Goal: Transaction & Acquisition: Purchase product/service

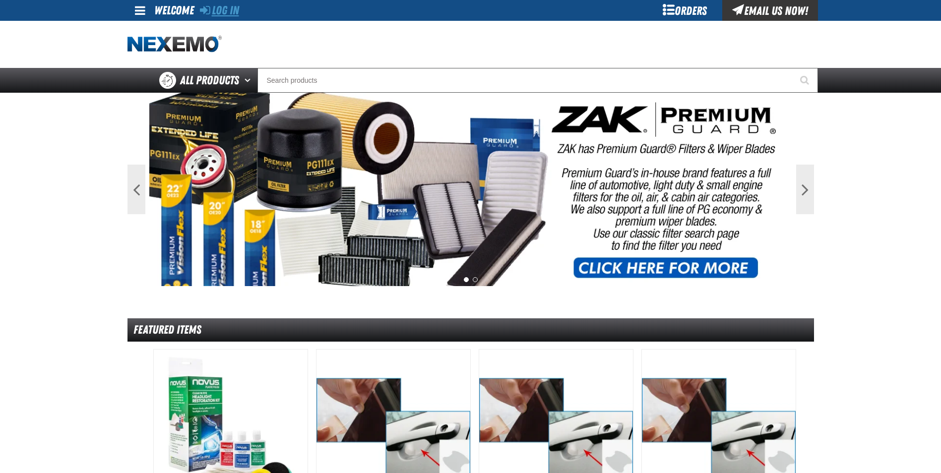
click at [235, 11] on link "Log In" at bounding box center [219, 10] width 39 height 14
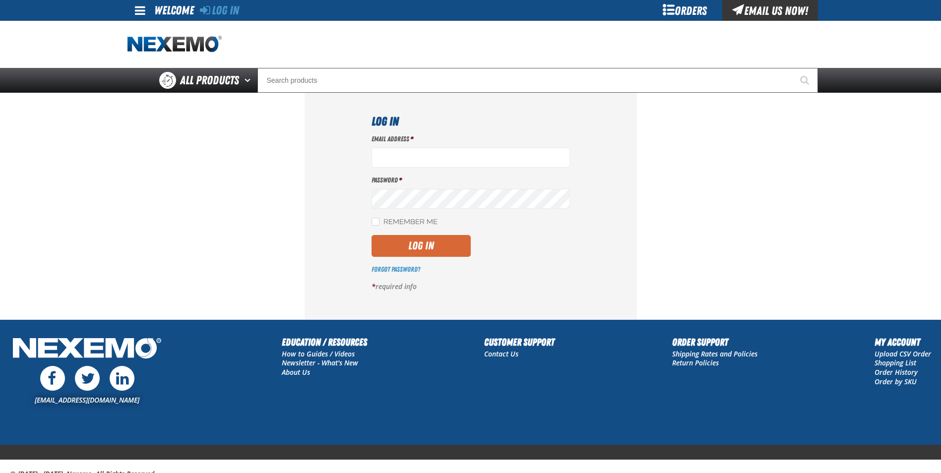
type input "[EMAIL_ADDRESS][DOMAIN_NAME]"
click at [428, 245] on button "Log In" at bounding box center [420, 246] width 99 height 22
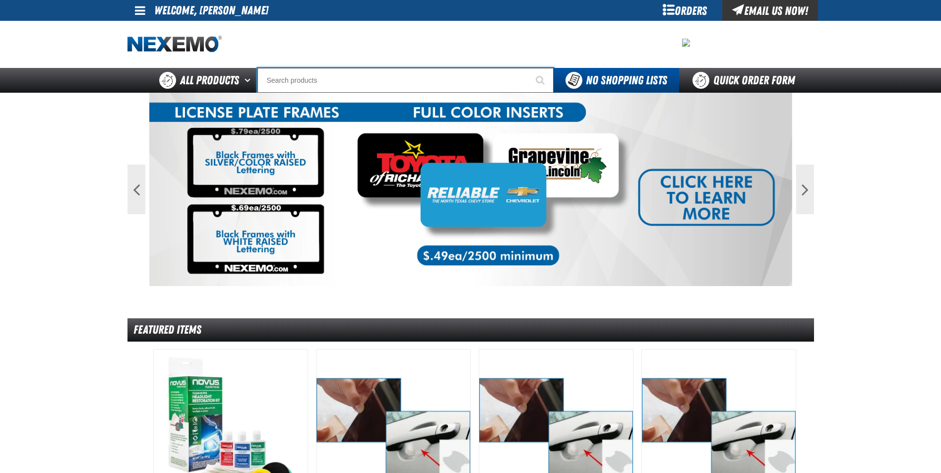
click at [326, 74] on input "Search" at bounding box center [405, 80] width 296 height 25
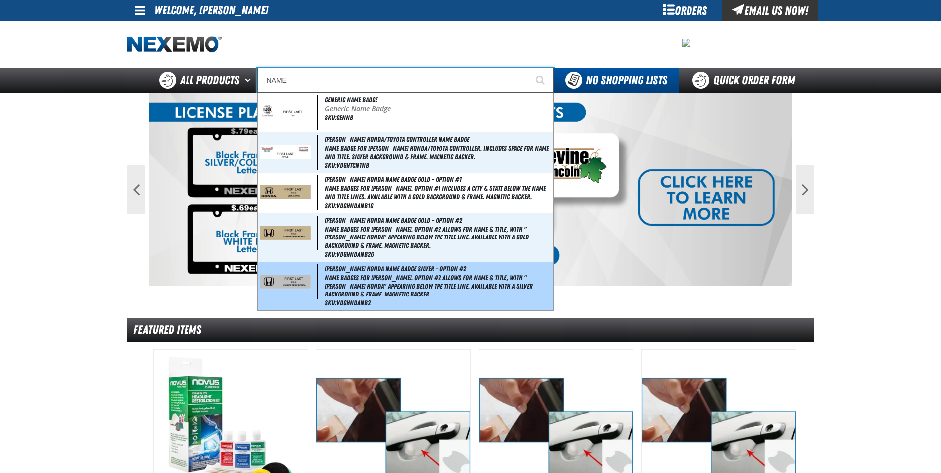
click at [293, 285] on img at bounding box center [285, 282] width 51 height 14
type input "[PERSON_NAME] Honda Name Badge Silver - Option #2"
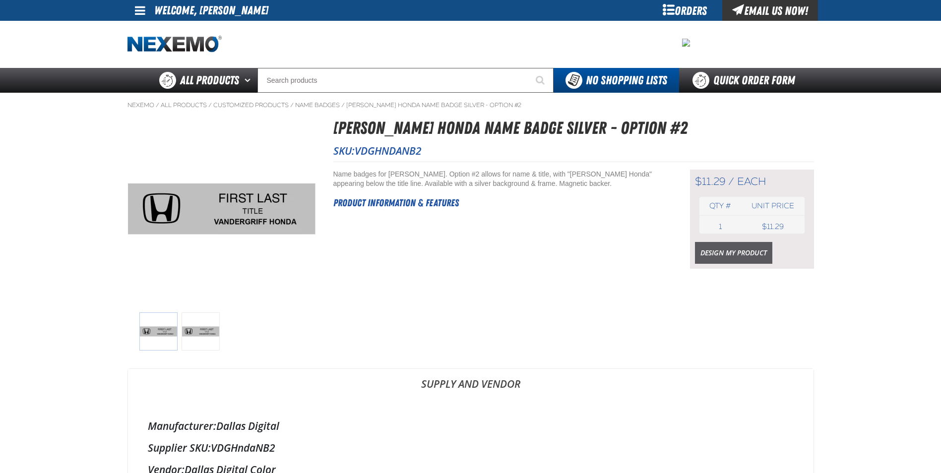
click at [733, 252] on link "Design My Product" at bounding box center [733, 253] width 77 height 22
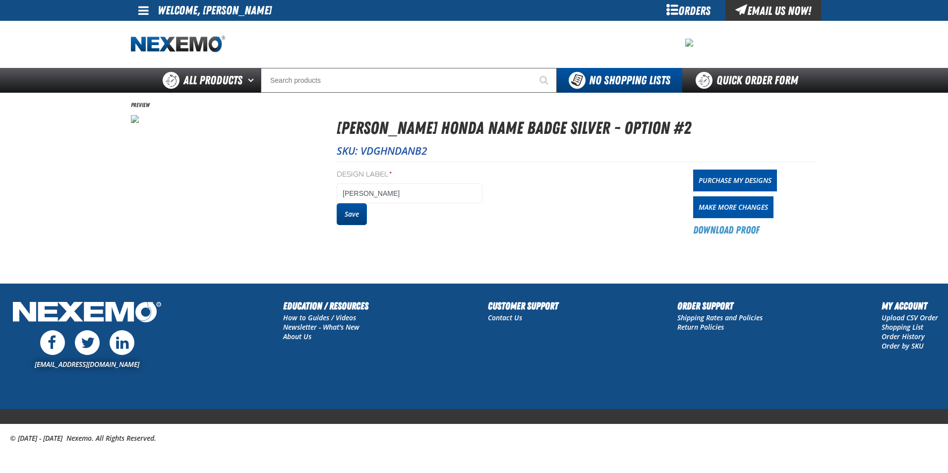
click at [358, 216] on button "Save" at bounding box center [352, 214] width 30 height 22
click at [763, 180] on link "Purchase My Designs" at bounding box center [735, 181] width 84 height 22
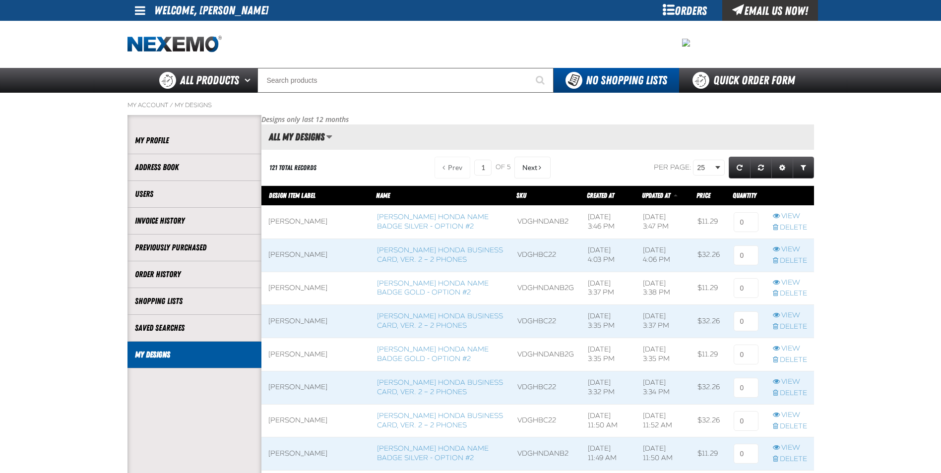
scroll to position [0, 0]
click at [744, 229] on input at bounding box center [745, 222] width 25 height 20
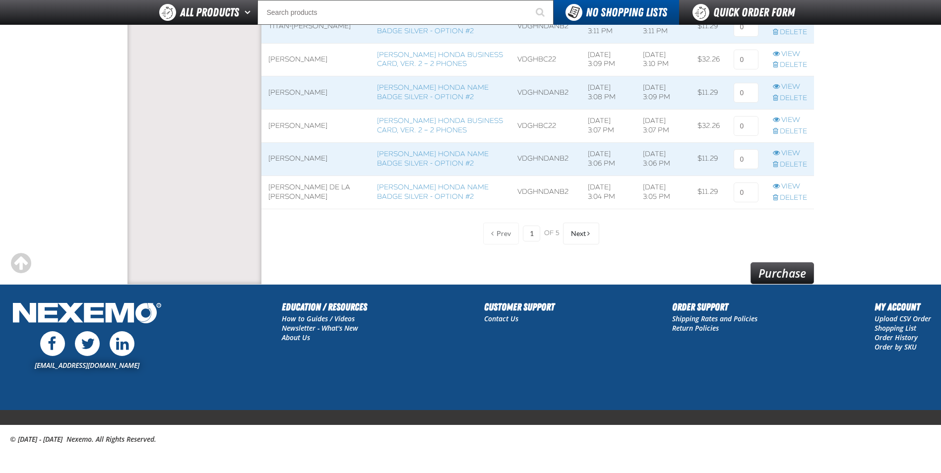
scroll to position [801, 0]
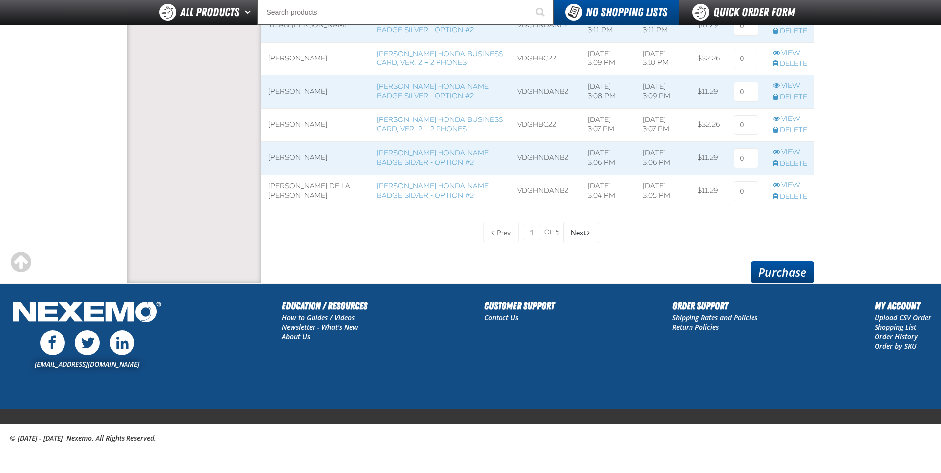
type input "1"
click at [790, 274] on link "Purchase" at bounding box center [781, 272] width 63 height 22
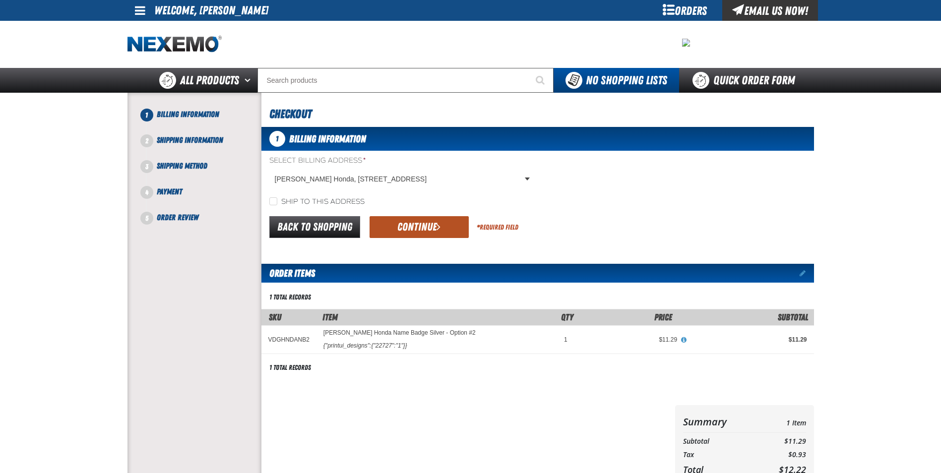
click at [428, 232] on button "Continue" at bounding box center [418, 227] width 99 height 22
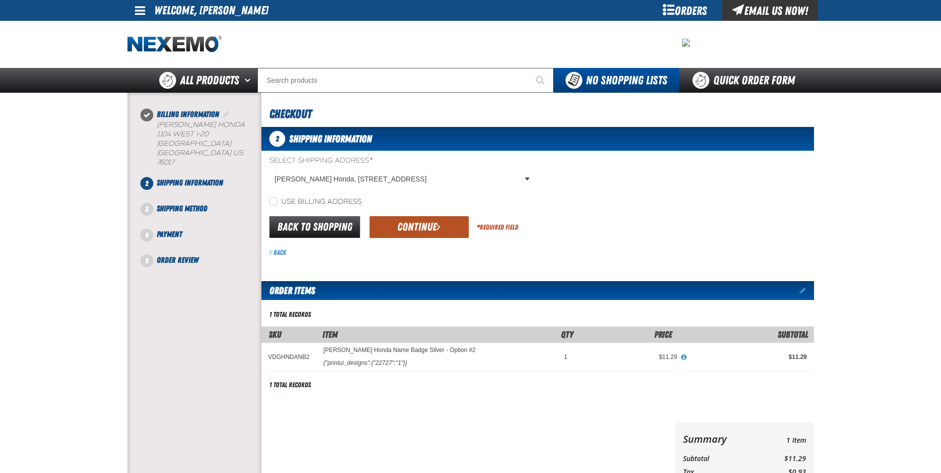
click at [418, 229] on button "Continue" at bounding box center [418, 227] width 99 height 22
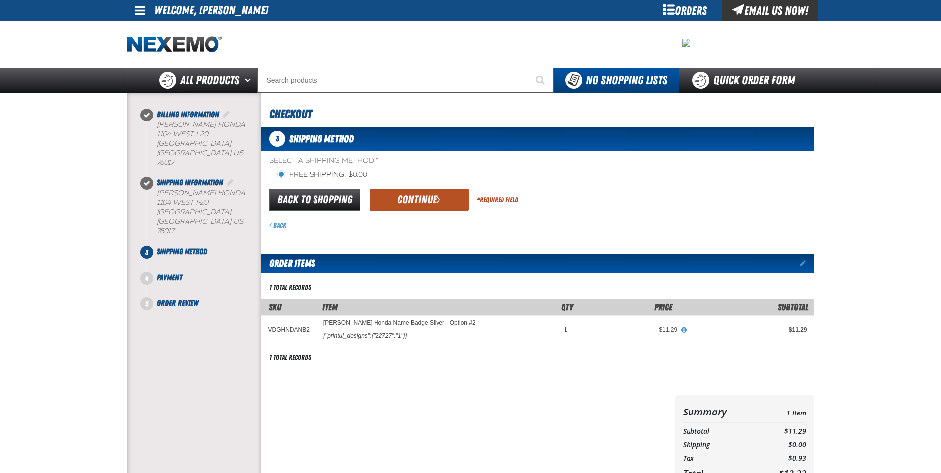
click at [438, 198] on span "submit" at bounding box center [438, 199] width 4 height 11
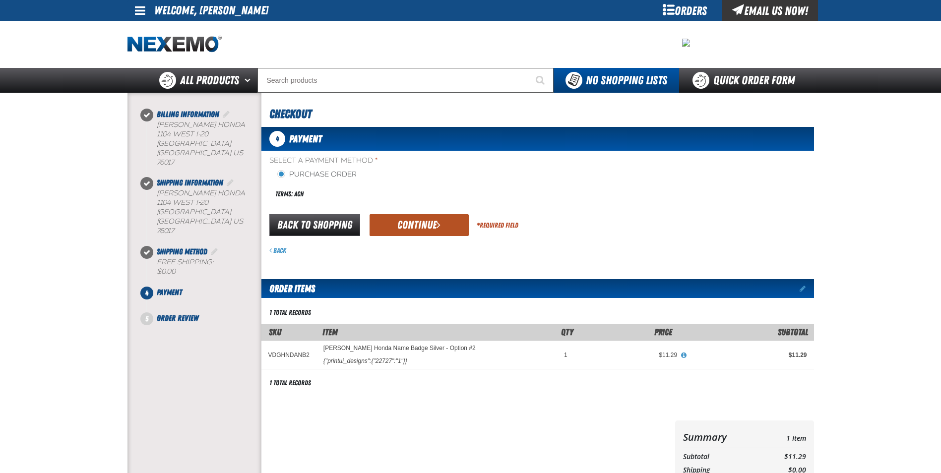
click at [434, 215] on button "Continue" at bounding box center [418, 225] width 99 height 22
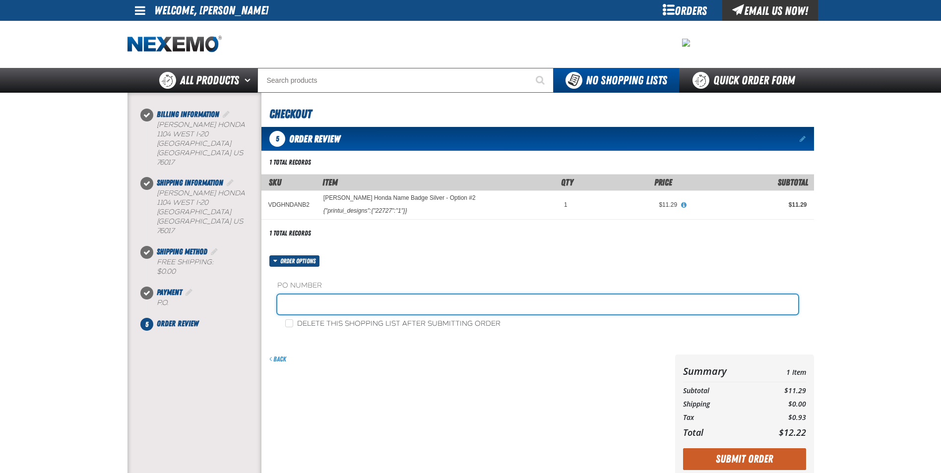
click at [340, 314] on input "text" at bounding box center [537, 305] width 521 height 20
type input "RICKY SANDOVAL SERVICE"
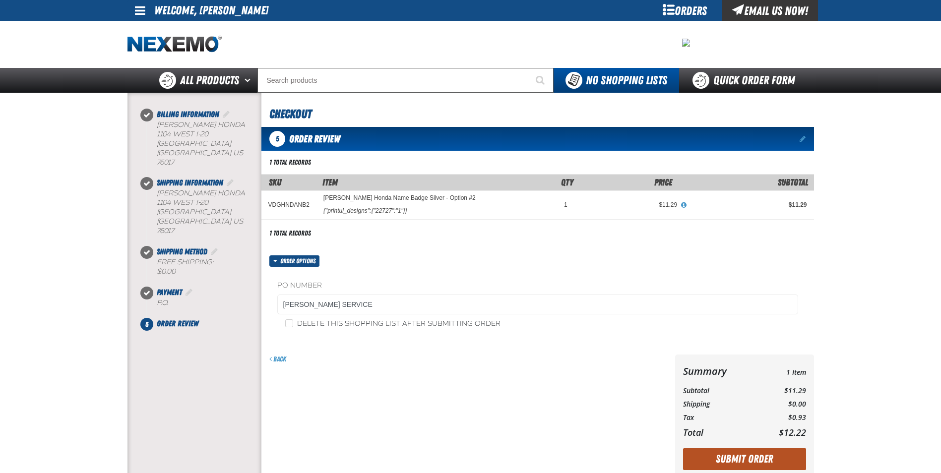
click at [747, 460] on button "Submit Order" at bounding box center [744, 459] width 123 height 22
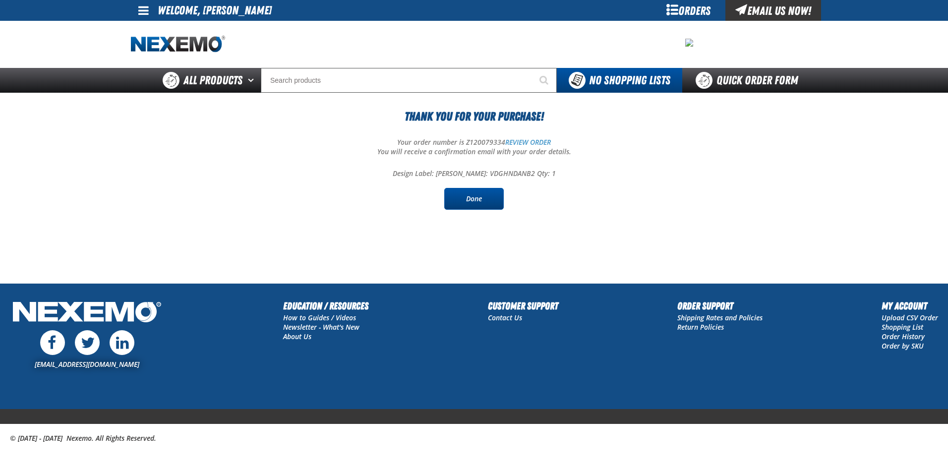
click at [447, 190] on link "Done" at bounding box center [473, 199] width 59 height 22
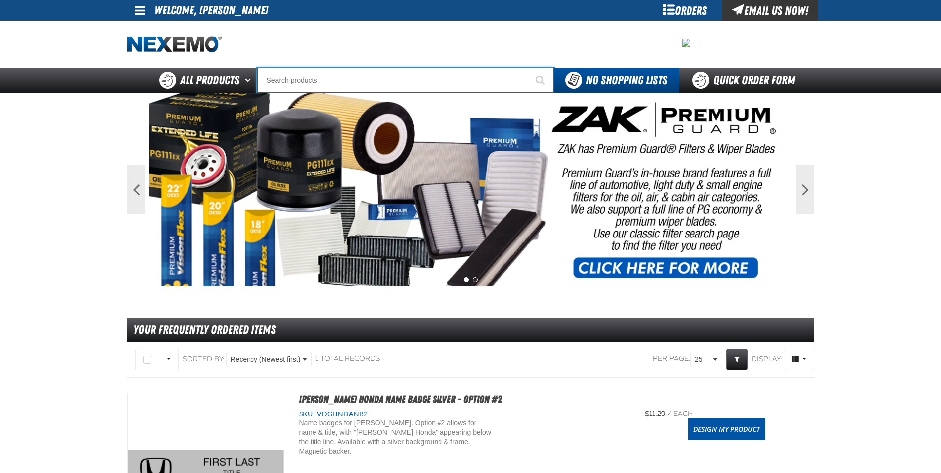
click at [351, 83] on input "Search" at bounding box center [405, 80] width 296 height 25
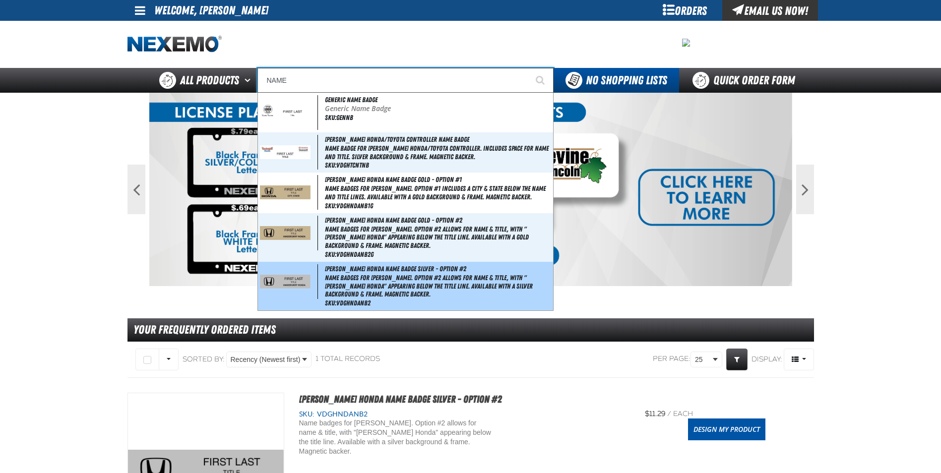
click at [295, 285] on img at bounding box center [285, 282] width 51 height 14
type input "[PERSON_NAME] Honda Name Badge Silver - Option #2"
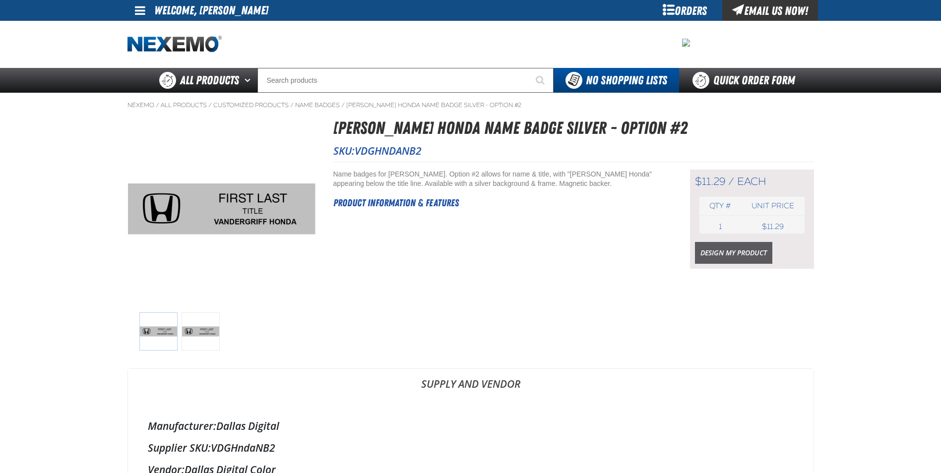
click at [725, 251] on link "Design My Product" at bounding box center [733, 253] width 77 height 22
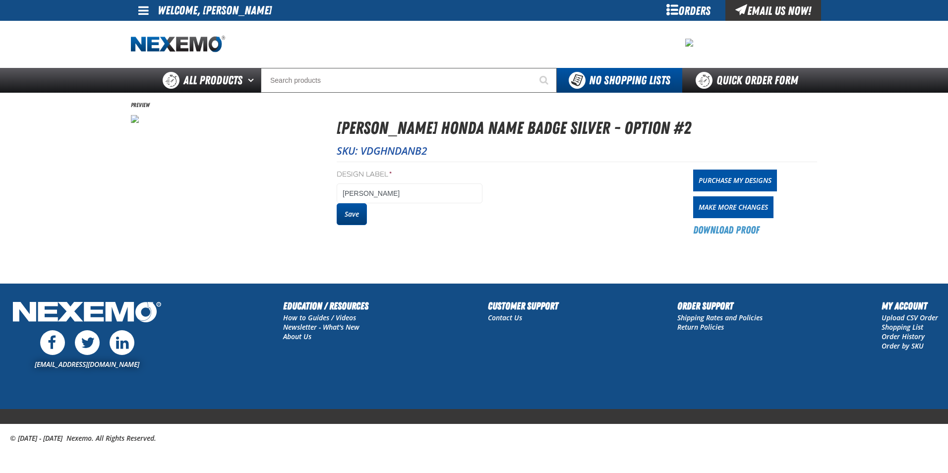
click at [352, 214] on button "Save" at bounding box center [352, 214] width 30 height 22
click at [749, 174] on link "Purchase My Designs" at bounding box center [735, 181] width 84 height 22
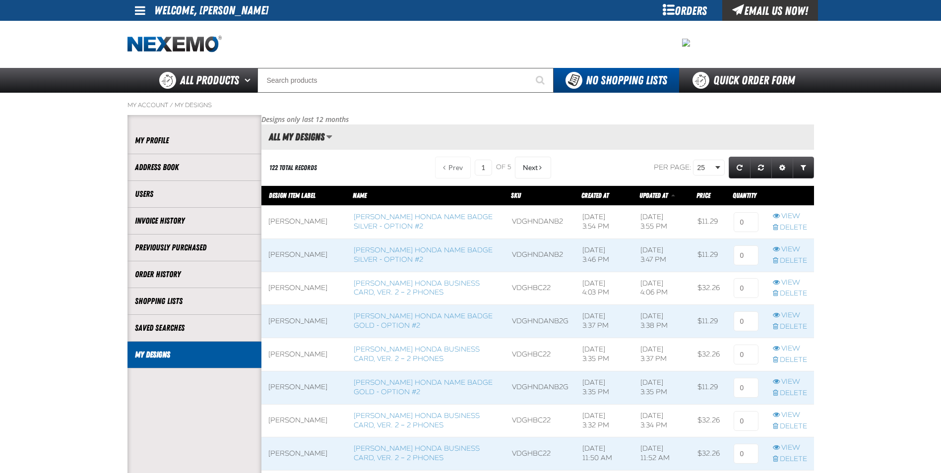
scroll to position [0, 0]
click at [744, 225] on input at bounding box center [745, 222] width 25 height 20
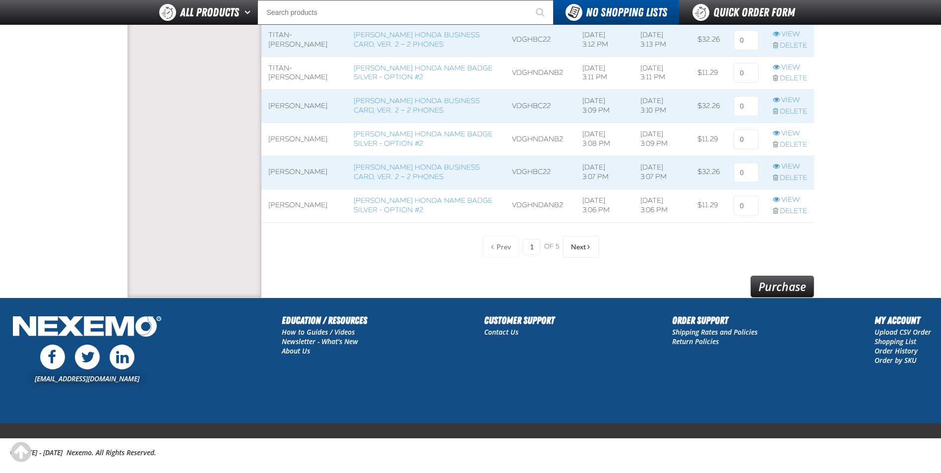
scroll to position [793, 0]
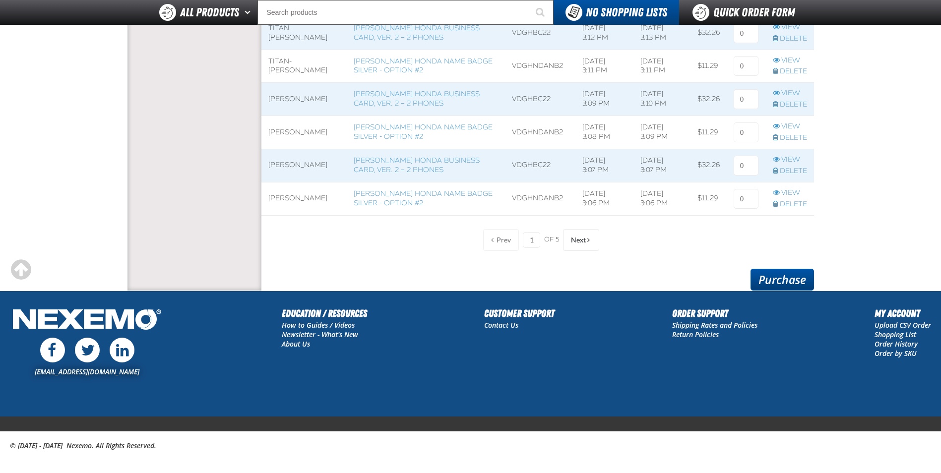
type input "1"
click at [777, 282] on link "Purchase" at bounding box center [781, 280] width 63 height 22
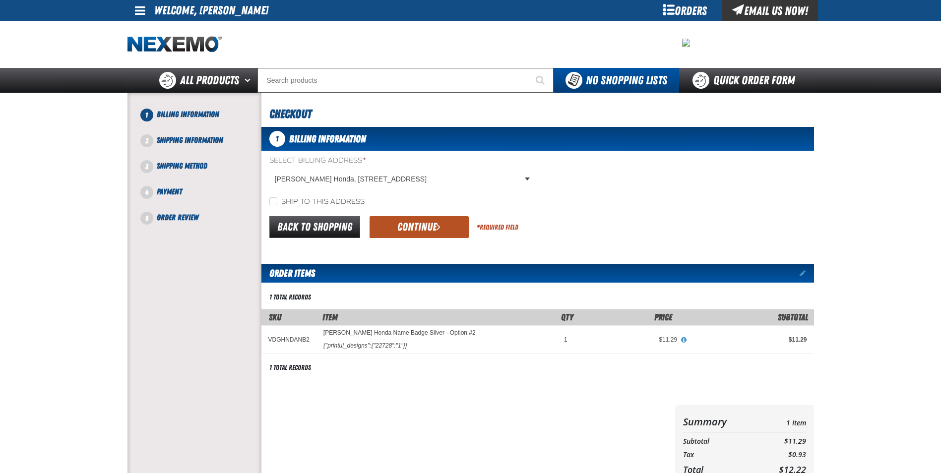
click at [433, 227] on button "Continue" at bounding box center [418, 227] width 99 height 22
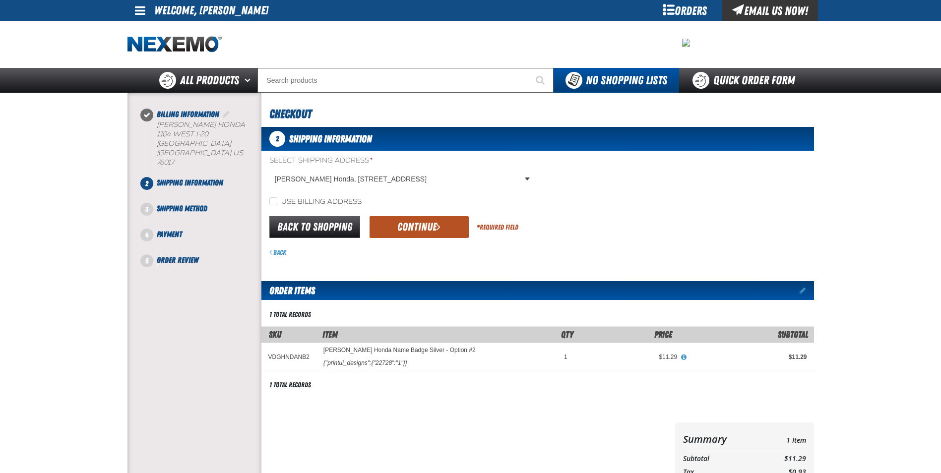
click at [433, 229] on button "Continue" at bounding box center [418, 227] width 99 height 22
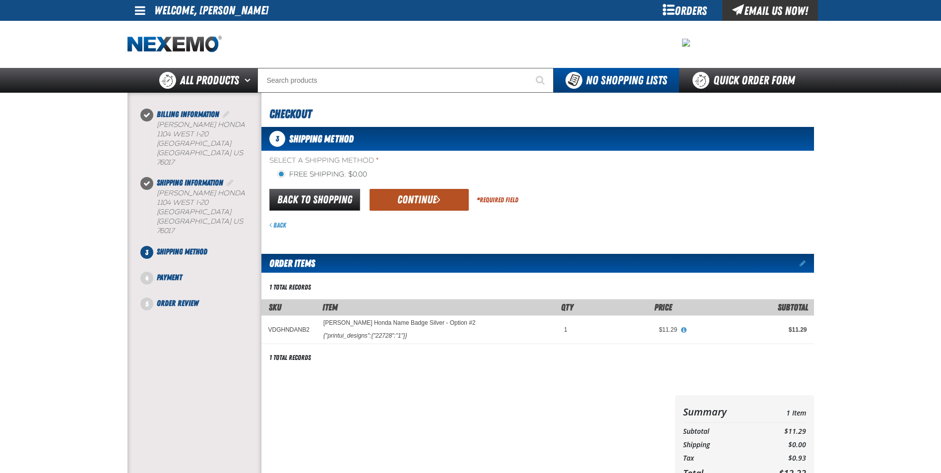
click at [434, 203] on button "Continue" at bounding box center [418, 200] width 99 height 22
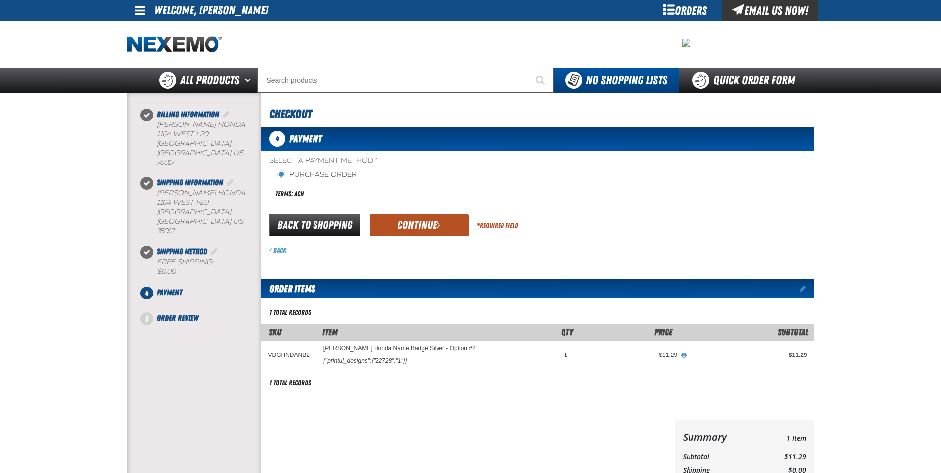
click at [433, 219] on button "Continue" at bounding box center [418, 225] width 99 height 22
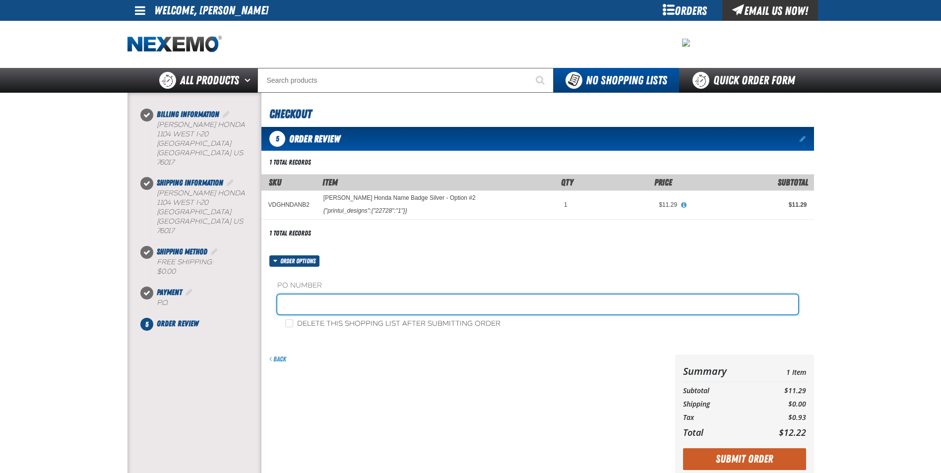
click at [336, 306] on input "text" at bounding box center [537, 305] width 521 height 20
type input "RICKY SANDOVAL SERVICE"
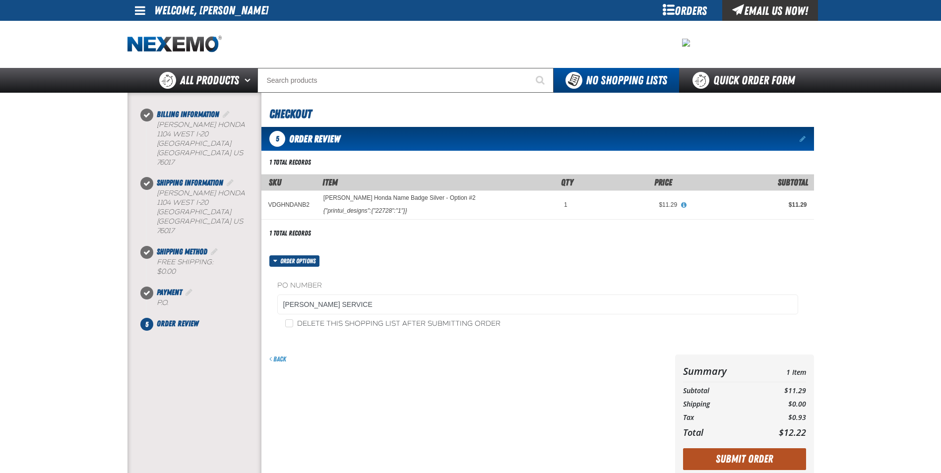
click at [762, 455] on button "Submit Order" at bounding box center [744, 459] width 123 height 22
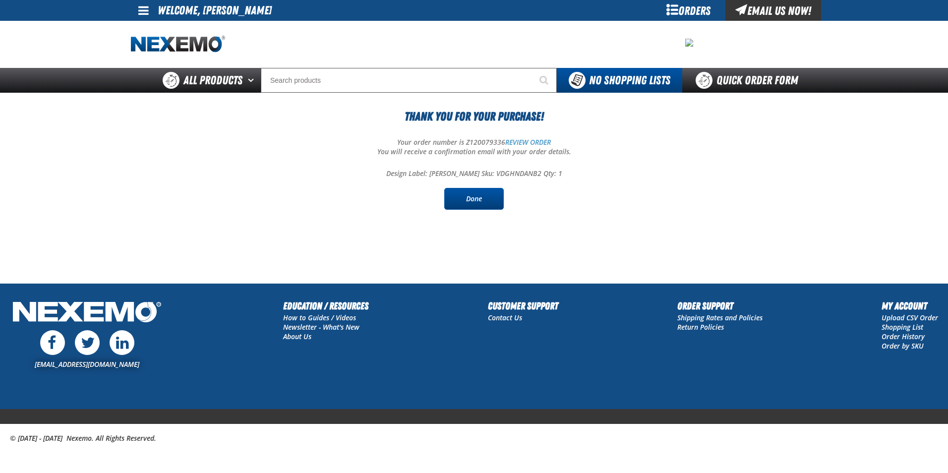
click at [463, 200] on link "Done" at bounding box center [473, 199] width 59 height 22
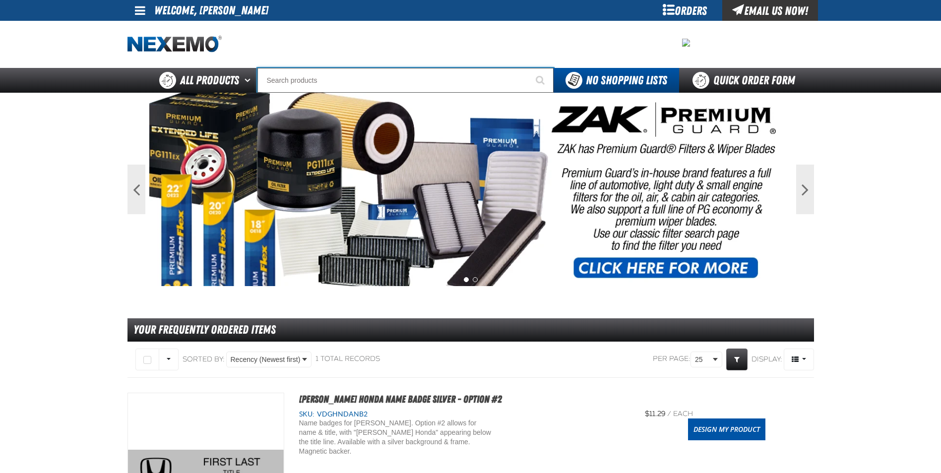
click at [420, 80] on input "Search" at bounding box center [405, 80] width 296 height 25
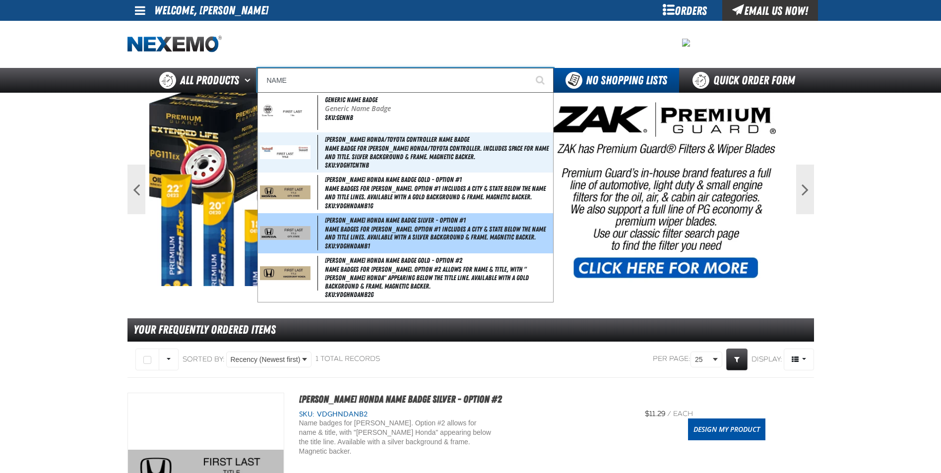
click at [291, 231] on img at bounding box center [285, 233] width 51 height 14
type input "[PERSON_NAME] Honda Name Badge Silver - Option #1"
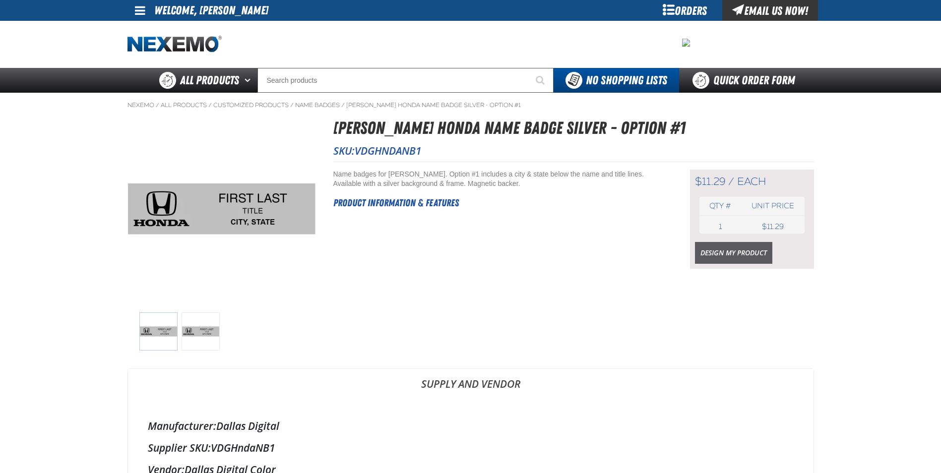
click at [723, 260] on link "Design My Product" at bounding box center [733, 253] width 77 height 22
click at [153, 337] on img at bounding box center [158, 331] width 38 height 38
click at [213, 338] on img at bounding box center [200, 331] width 38 height 38
click at [211, 338] on img at bounding box center [200, 331] width 38 height 38
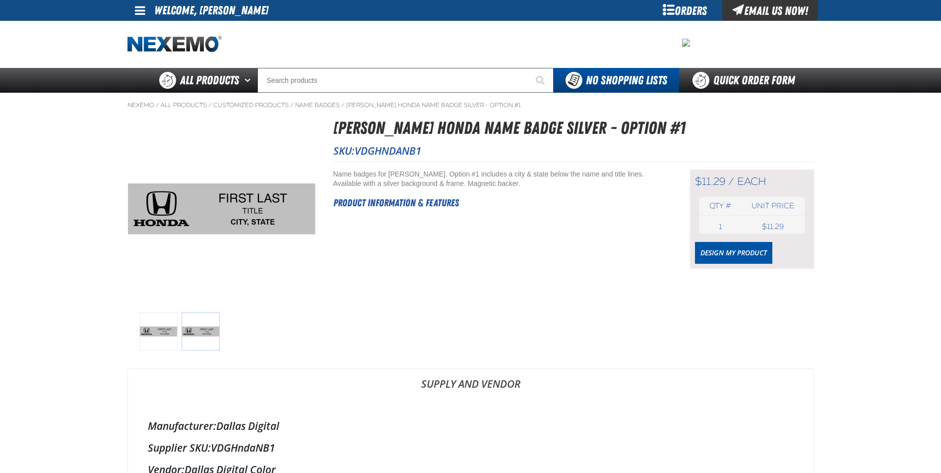
click at [162, 332] on img at bounding box center [158, 331] width 38 height 38
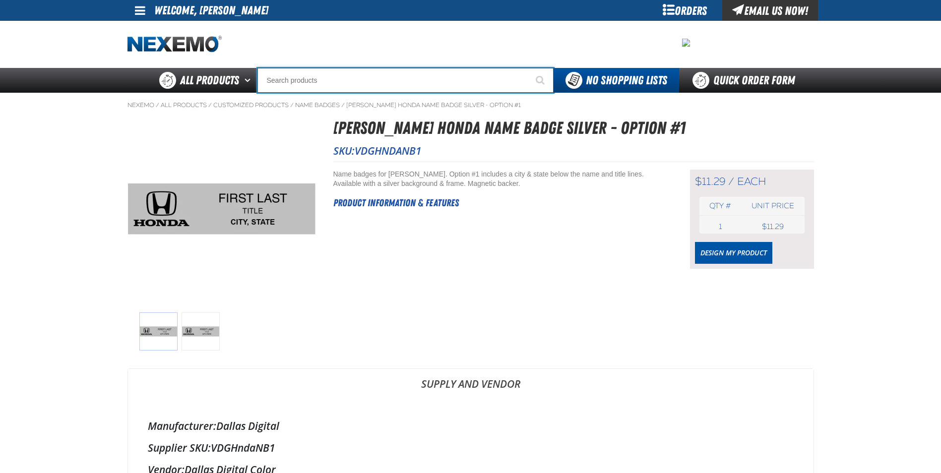
click at [360, 79] on input "Search" at bounding box center [405, 80] width 296 height 25
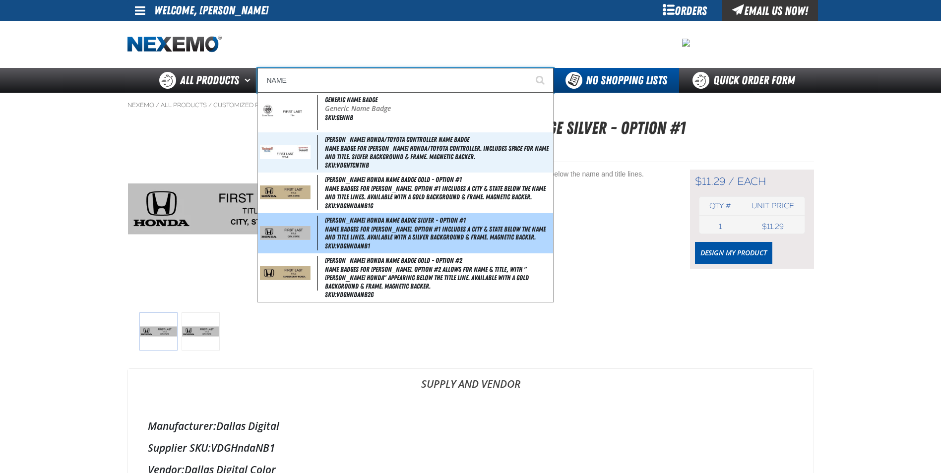
click at [305, 233] on img at bounding box center [285, 233] width 51 height 14
type input "[PERSON_NAME] Honda Name Badge Silver - Option #1"
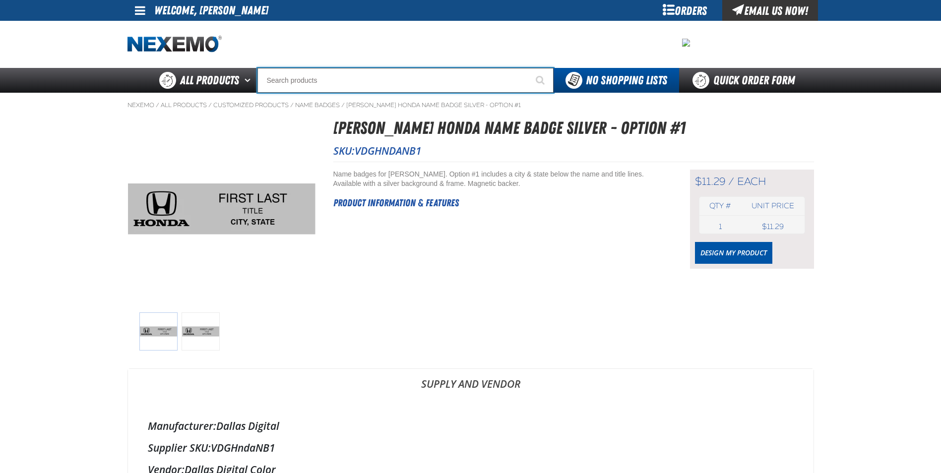
click at [332, 86] on input "Search" at bounding box center [405, 80] width 296 height 25
click at [314, 85] on input "NAME TAG" at bounding box center [405, 80] width 296 height 25
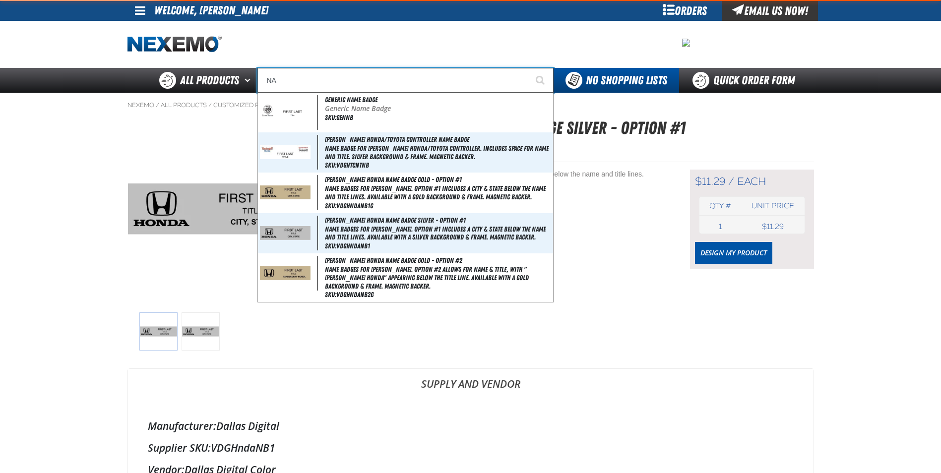
type input "N"
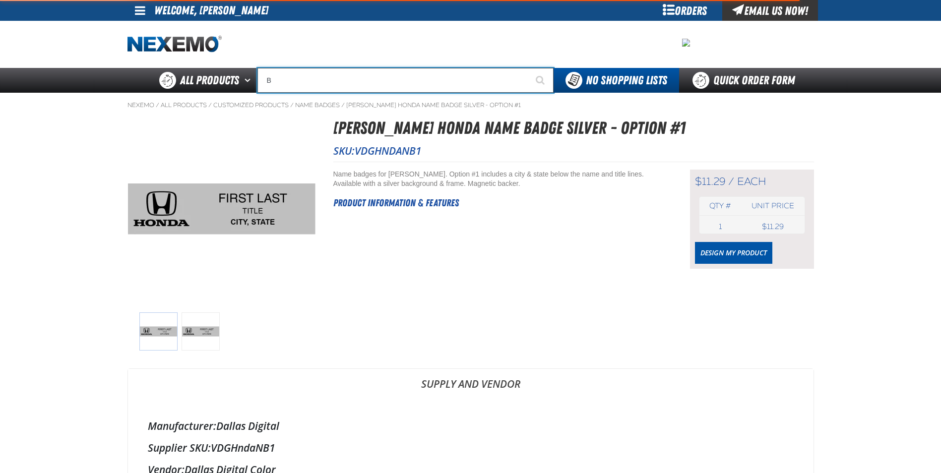
type input "BA"
type input "BARGAIN"
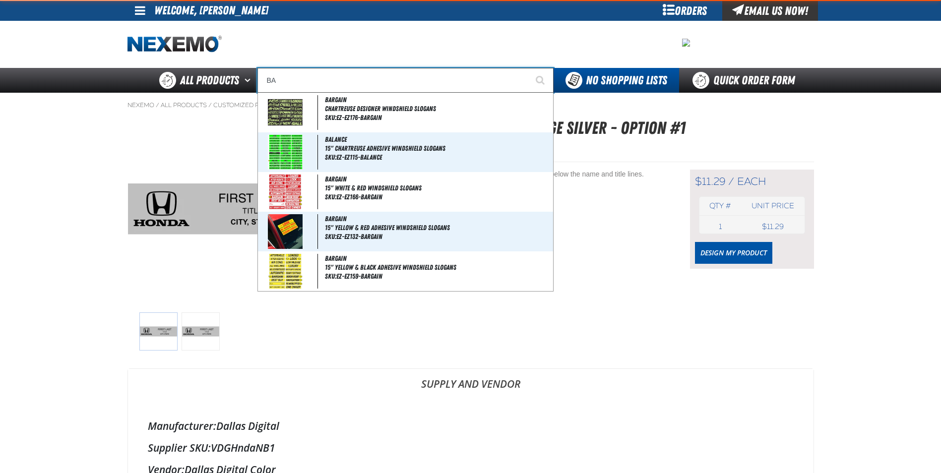
type input "BAD"
type input "BAD CREDIT"
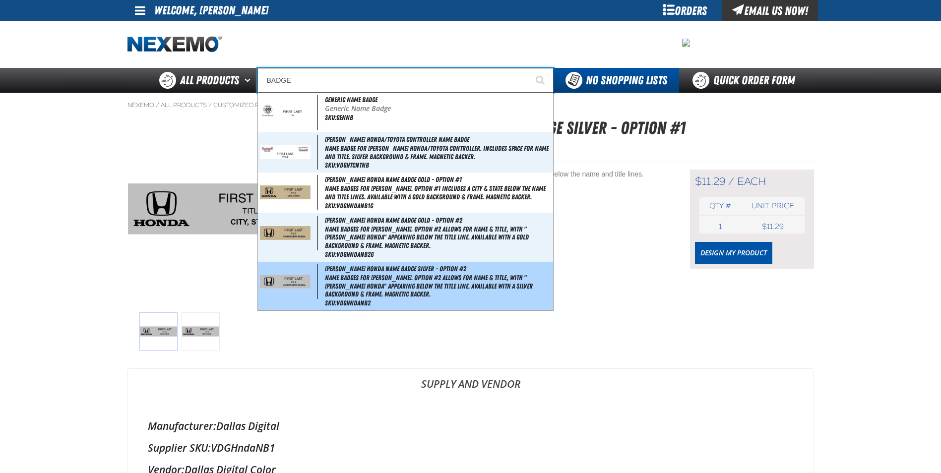
click at [301, 283] on img at bounding box center [285, 282] width 51 height 14
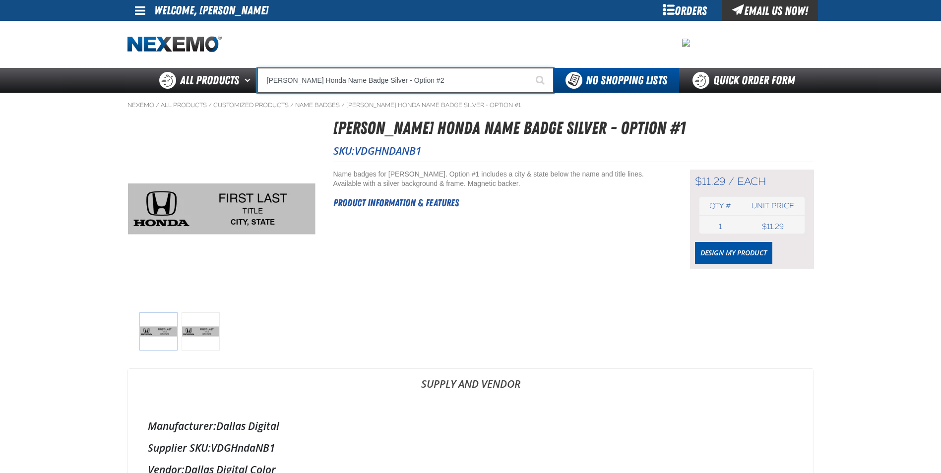
type input "[PERSON_NAME] Honda Name Badge Silver - Option #2"
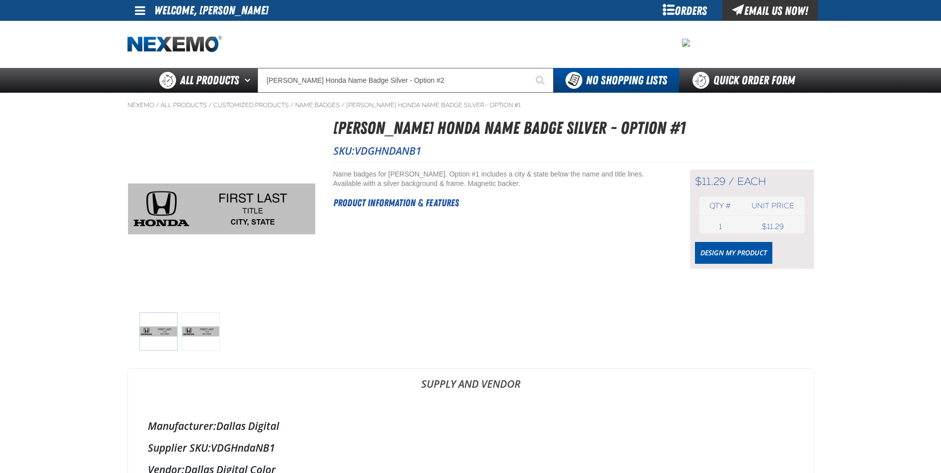
click at [300, 283] on div at bounding box center [221, 208] width 188 height 187
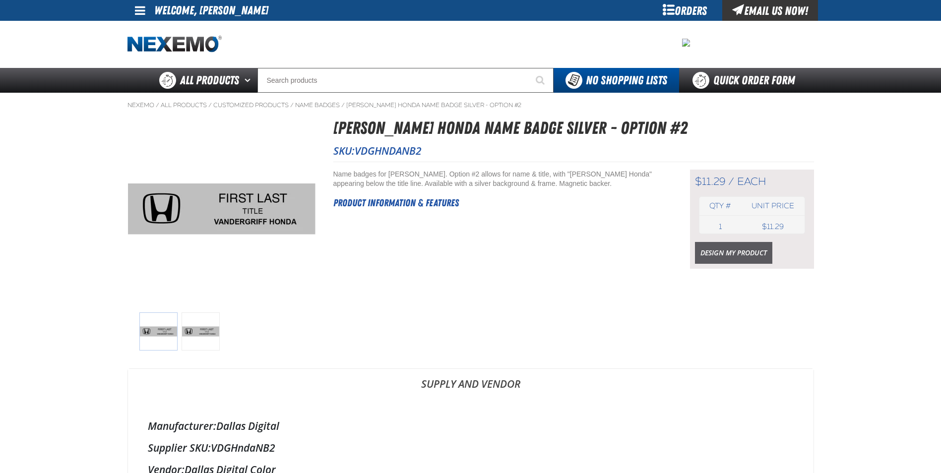
click at [730, 256] on link "Design My Product" at bounding box center [733, 253] width 77 height 22
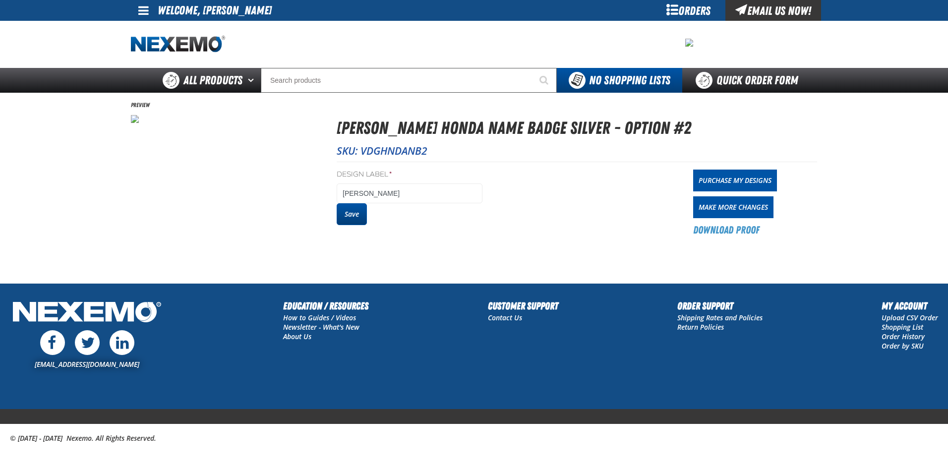
click at [350, 212] on button "Save" at bounding box center [352, 214] width 30 height 22
click at [735, 183] on link "Purchase My Designs" at bounding box center [735, 181] width 84 height 22
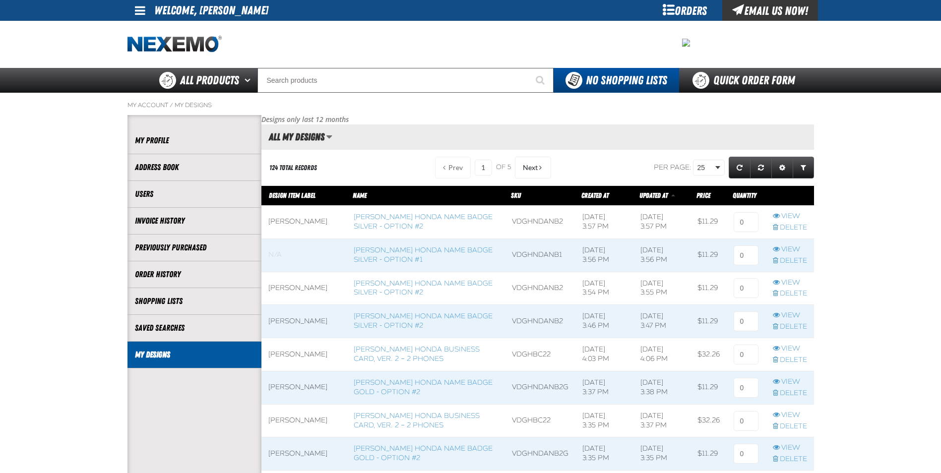
scroll to position [0, 0]
click at [742, 220] on input at bounding box center [745, 222] width 25 height 20
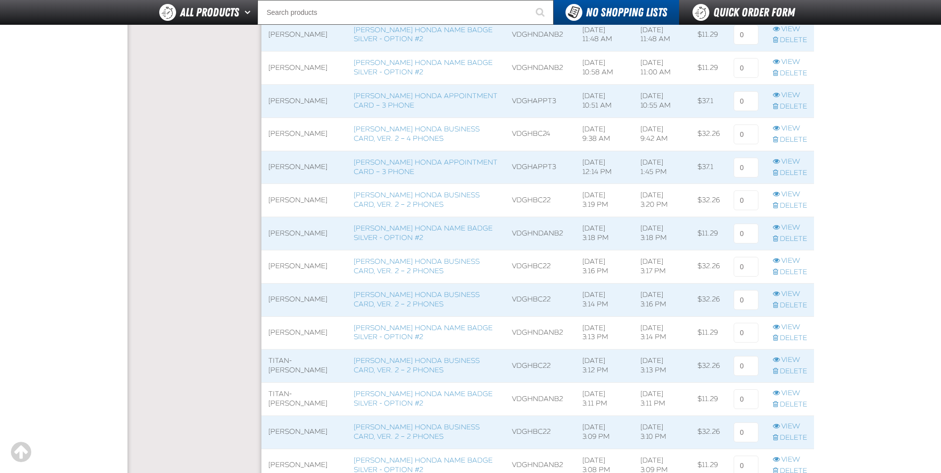
scroll to position [801, 0]
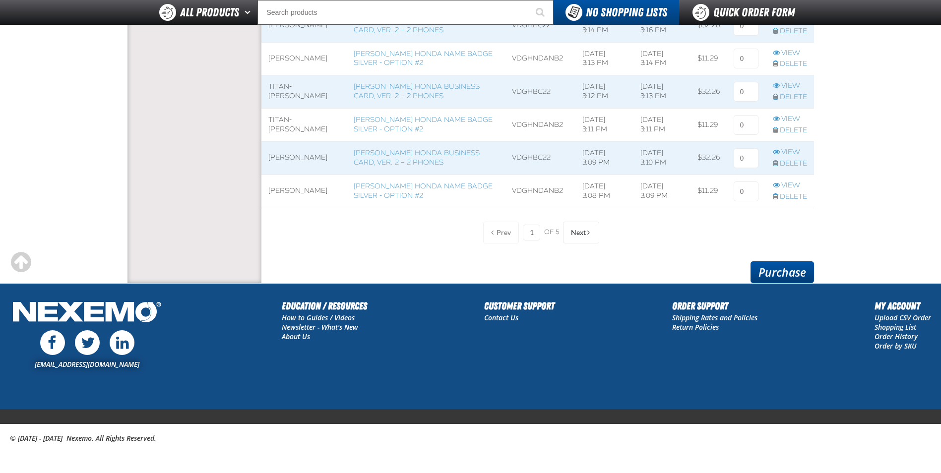
type input "1"
click at [779, 277] on link "Purchase" at bounding box center [781, 272] width 63 height 22
click at [783, 276] on link "Purchase" at bounding box center [781, 272] width 63 height 22
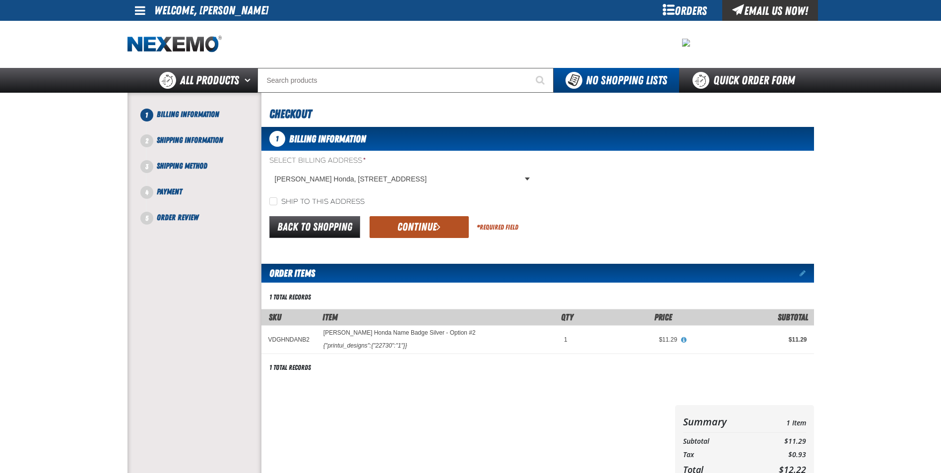
click at [401, 225] on button "Continue" at bounding box center [418, 227] width 99 height 22
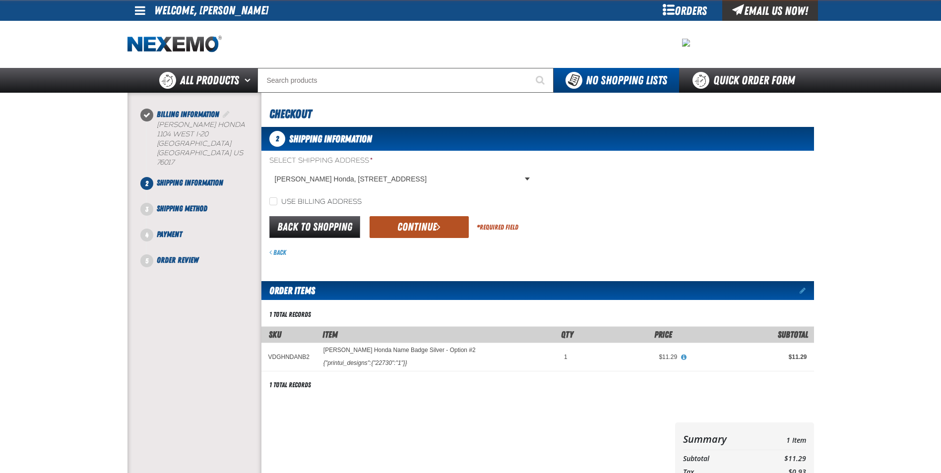
click at [404, 229] on button "Continue" at bounding box center [418, 227] width 99 height 22
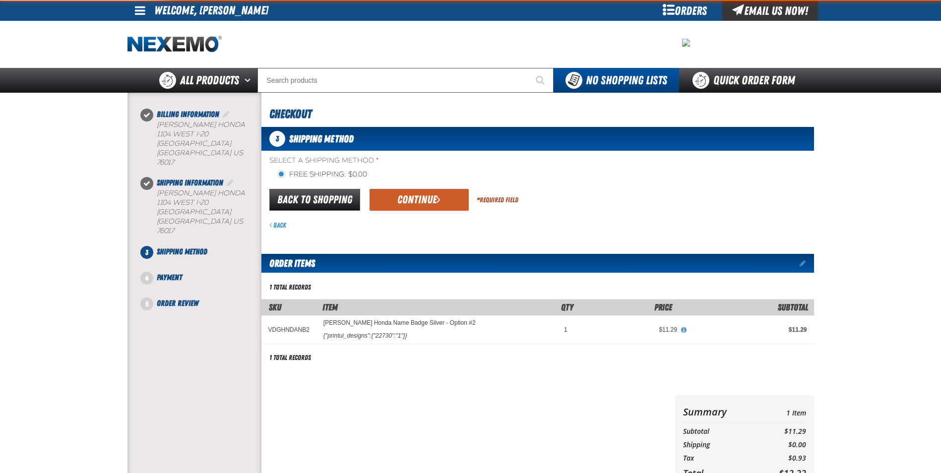
click at [407, 229] on div "Back" at bounding box center [541, 225] width 544 height 9
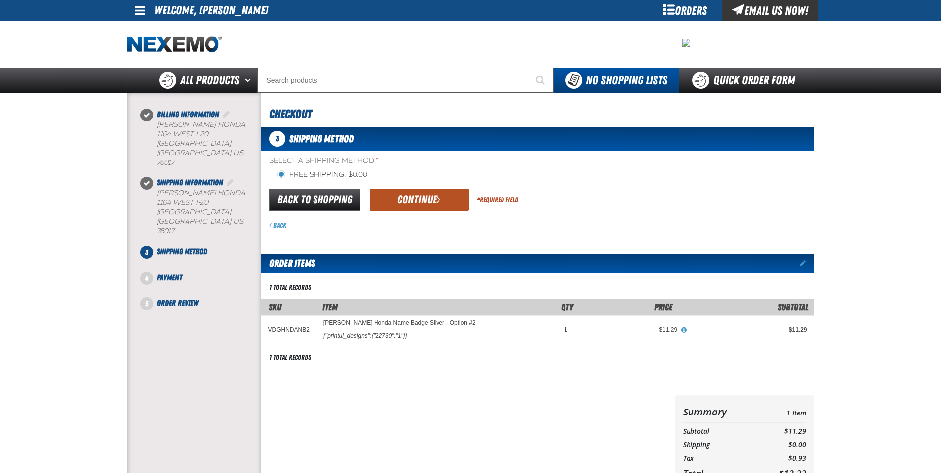
click at [421, 200] on button "Continue" at bounding box center [418, 200] width 99 height 22
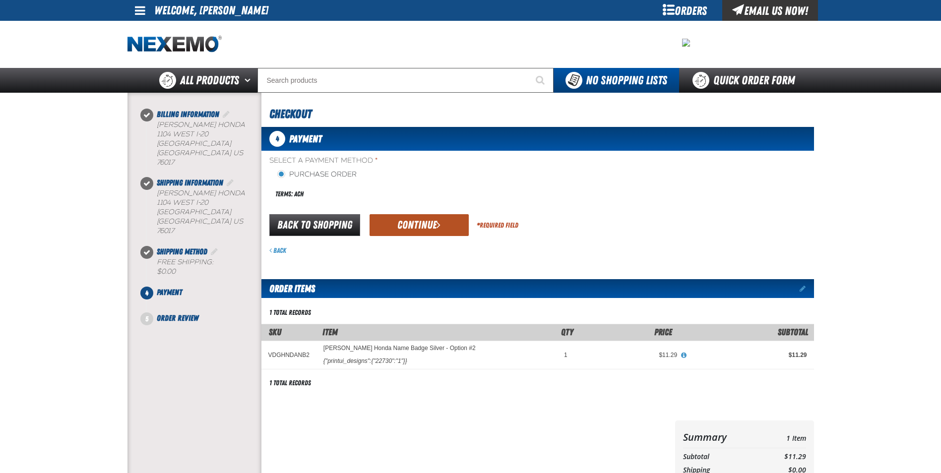
click at [415, 218] on button "Continue" at bounding box center [418, 225] width 99 height 22
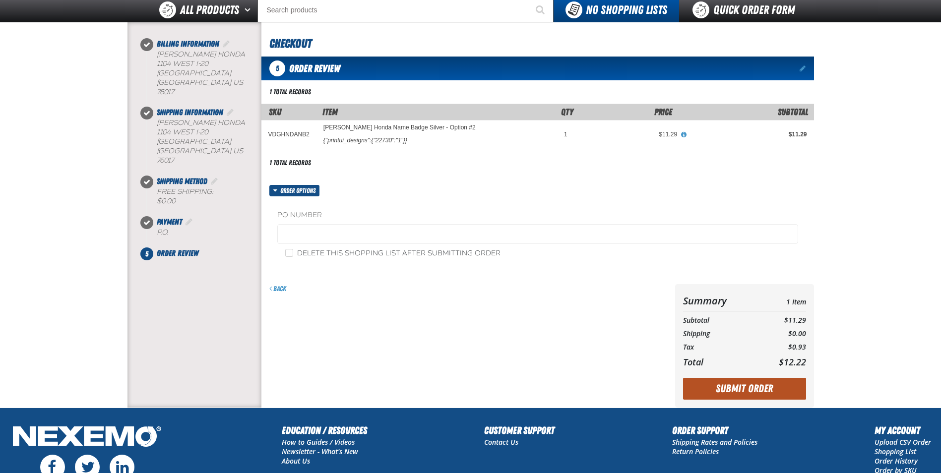
scroll to position [170, 0]
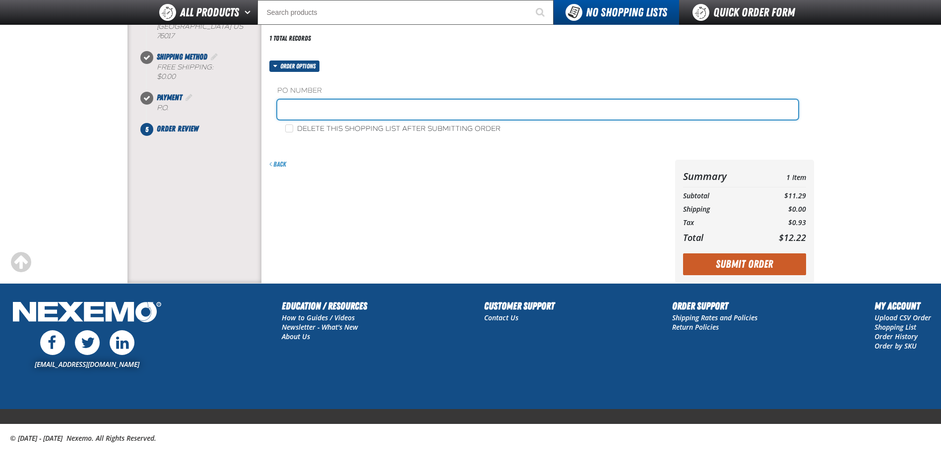
click at [440, 109] on input "text" at bounding box center [537, 110] width 521 height 20
type input "[PERSON_NAME] SERVICE"
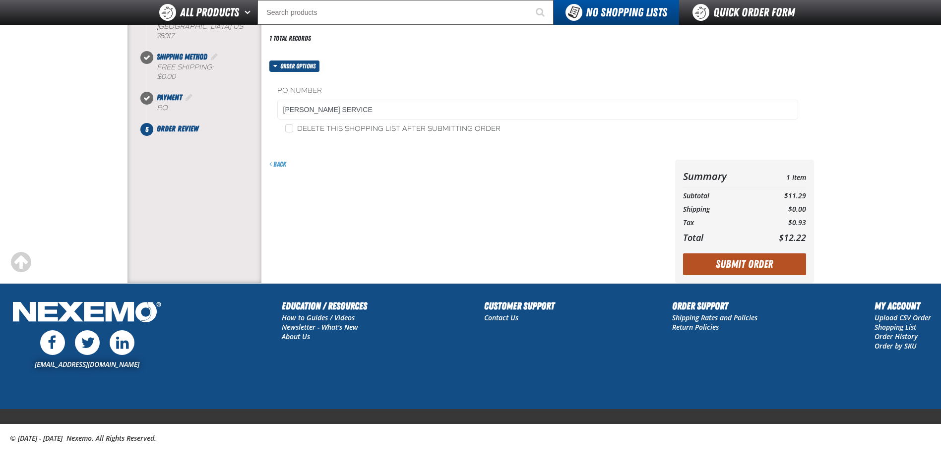
click at [771, 266] on button "Submit Order" at bounding box center [744, 264] width 123 height 22
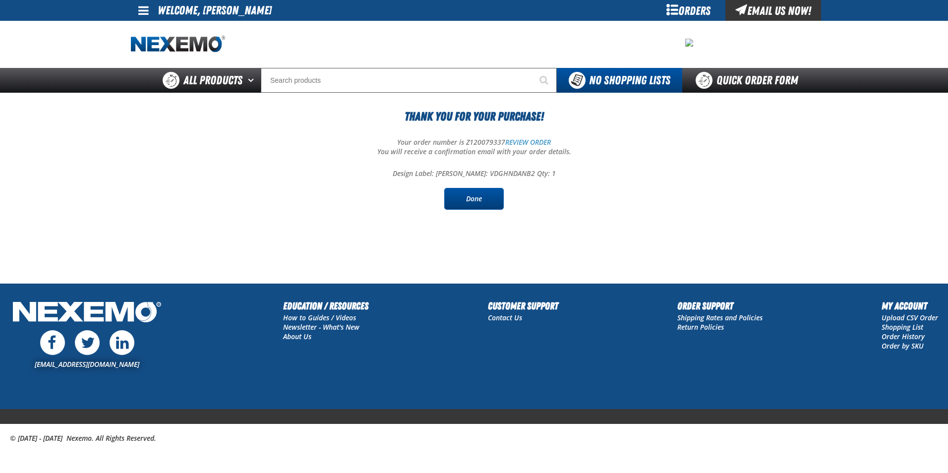
click at [463, 197] on link "Done" at bounding box center [473, 199] width 59 height 22
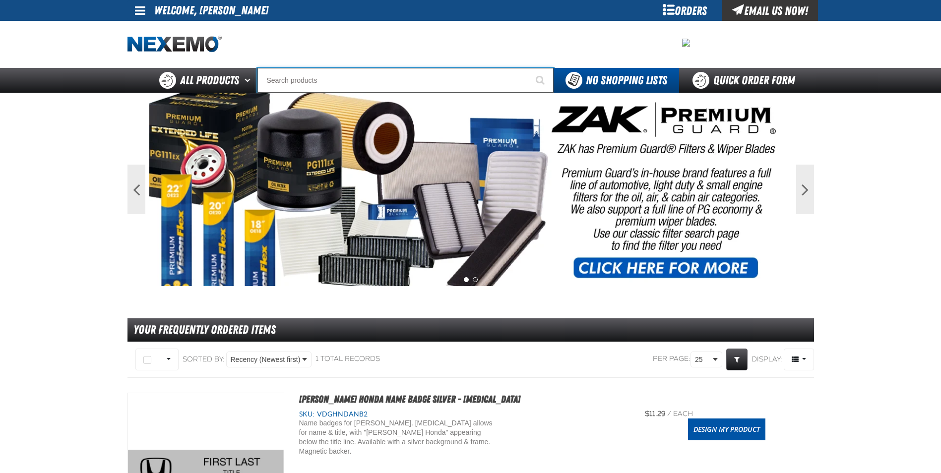
click at [399, 77] on input "Search" at bounding box center [405, 80] width 296 height 25
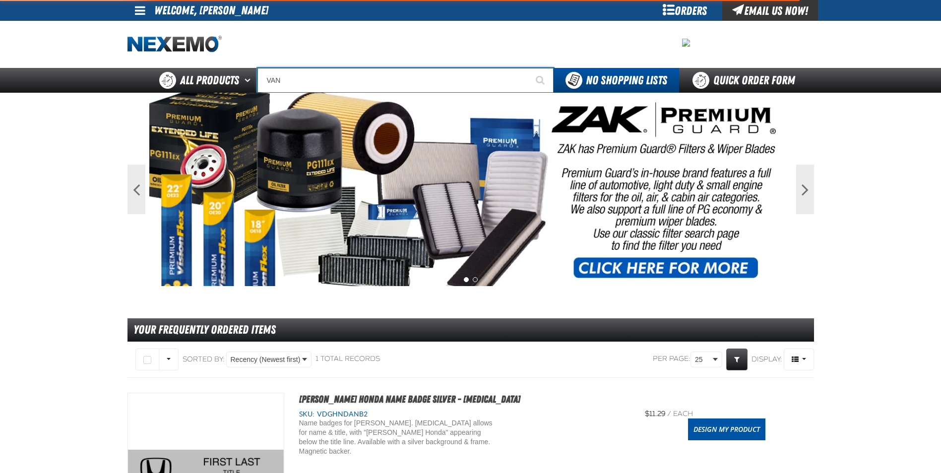
type input "VAND"
type input "[PERSON_NAME] 4 Dealership Business Card"
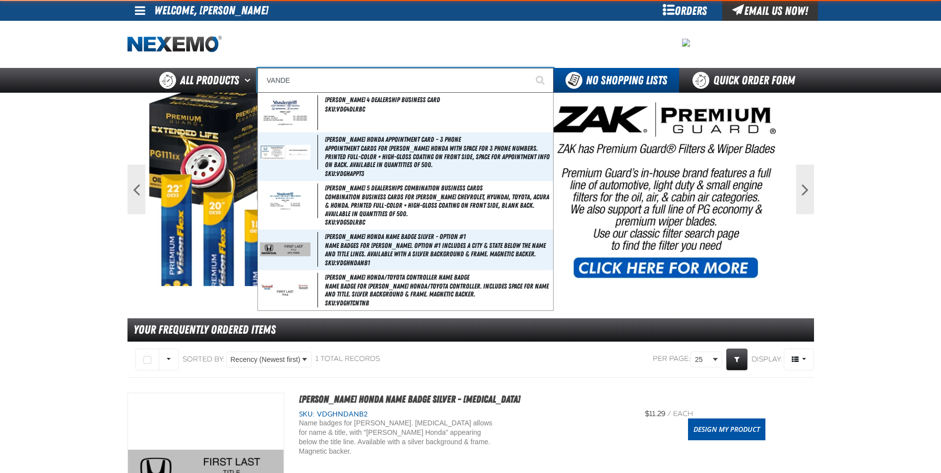
type input "VANDER"
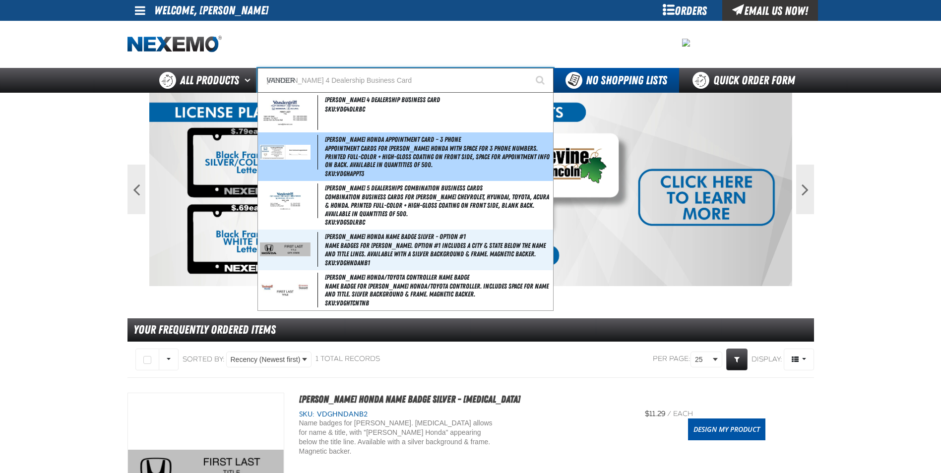
type input "VANDERgriff 4 Dealership Business Card"
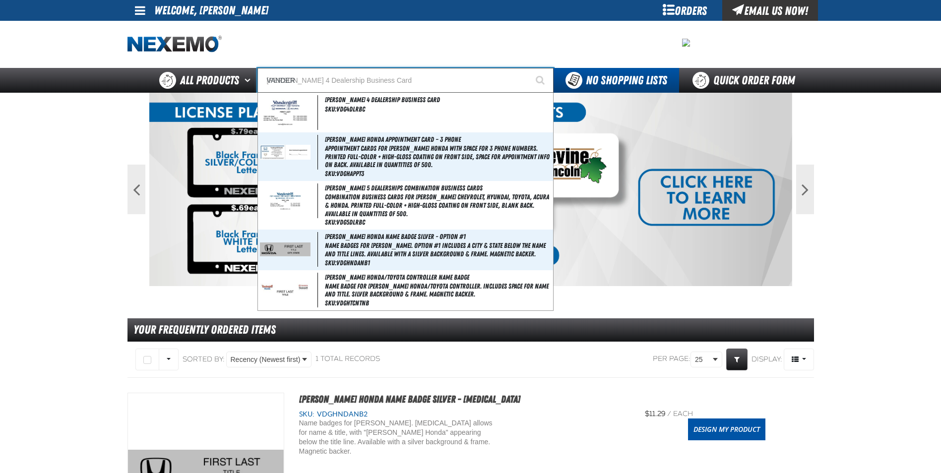
type input "VANDER"
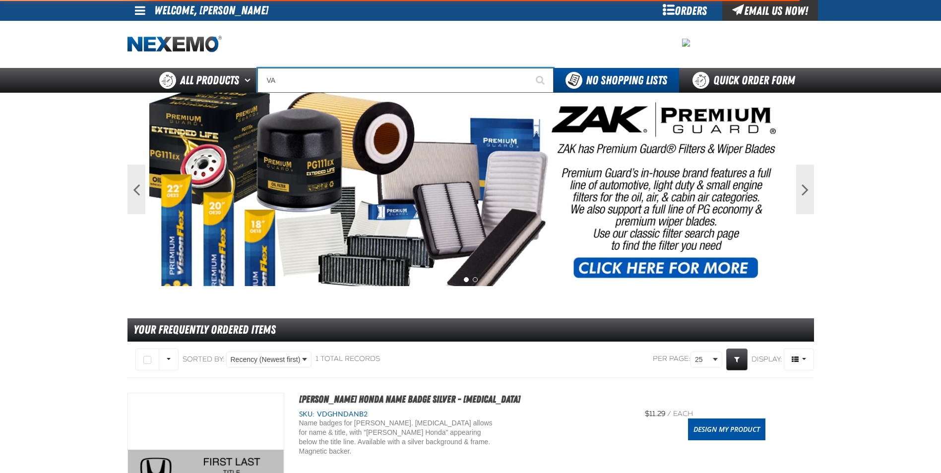
type input "V"
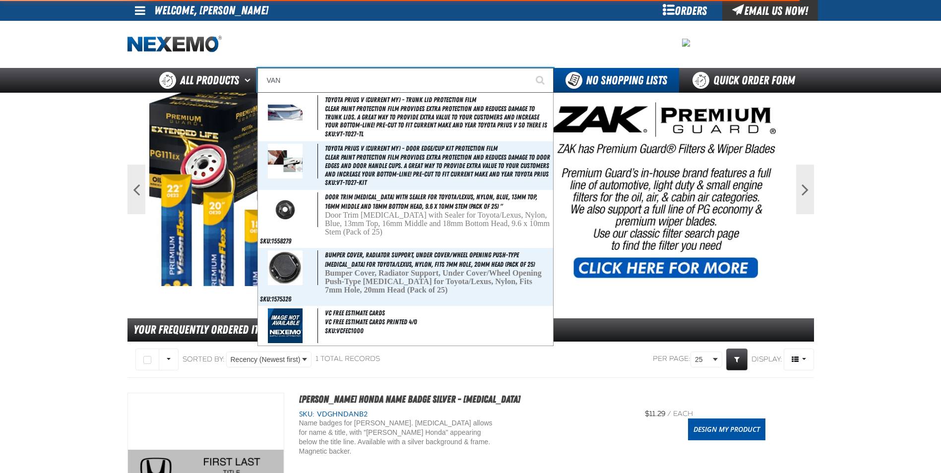
type input "VAND"
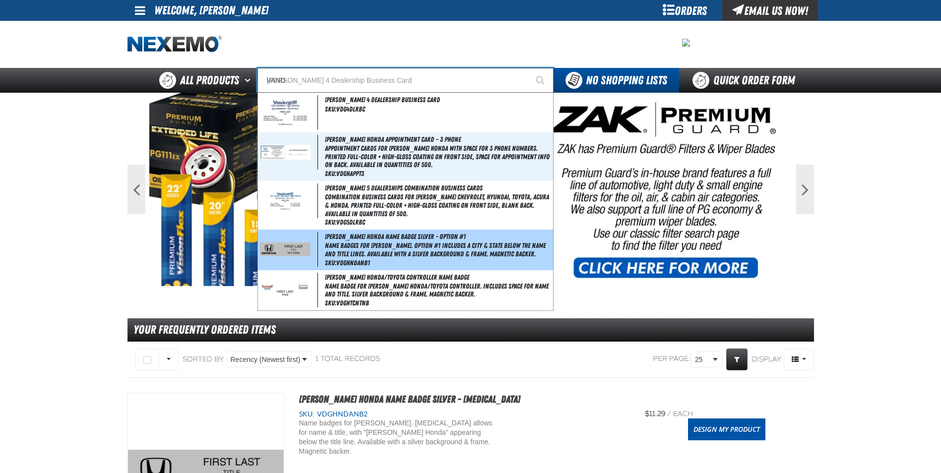
type input "VANDergriff 4 Dealership Business Card"
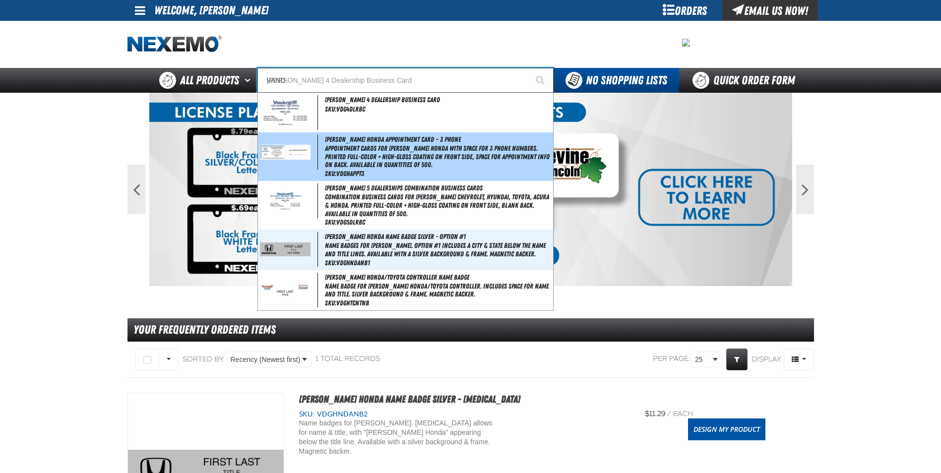
click at [281, 152] on img at bounding box center [285, 152] width 51 height 14
type input "Vandergriff Honda Appointment Card – 3 Phone"
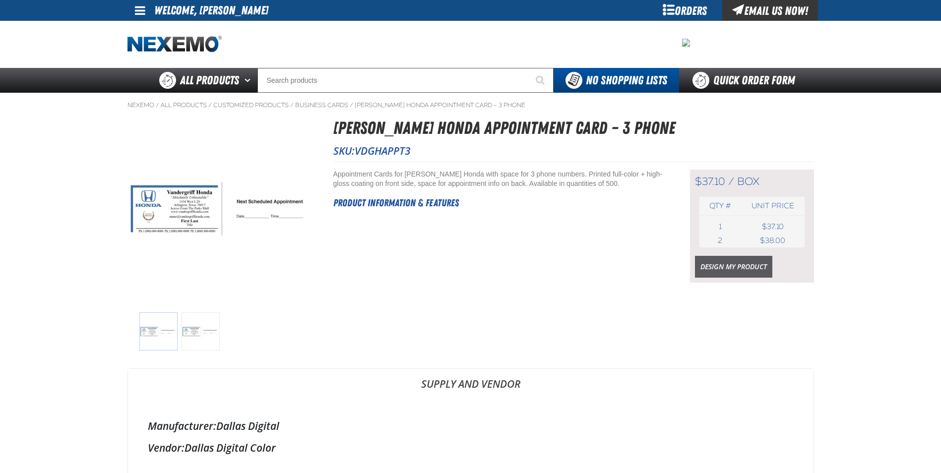
click at [738, 265] on link "Design My Product" at bounding box center [733, 267] width 77 height 22
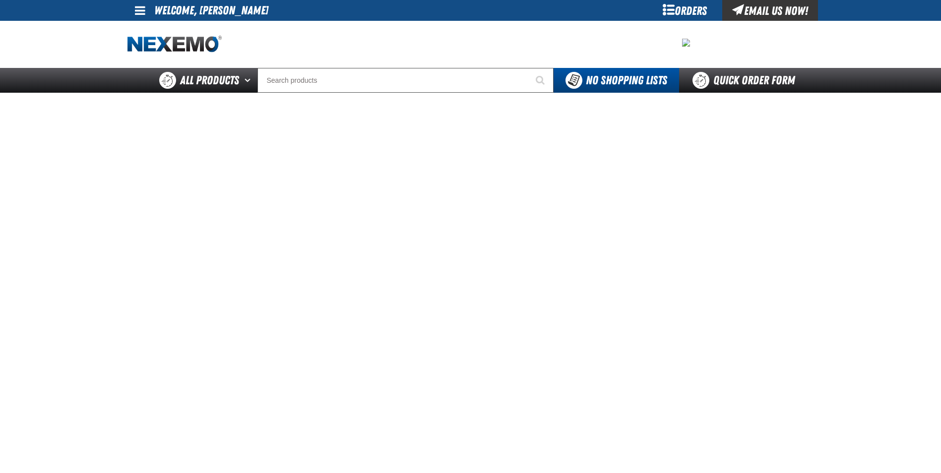
scroll to position [50, 0]
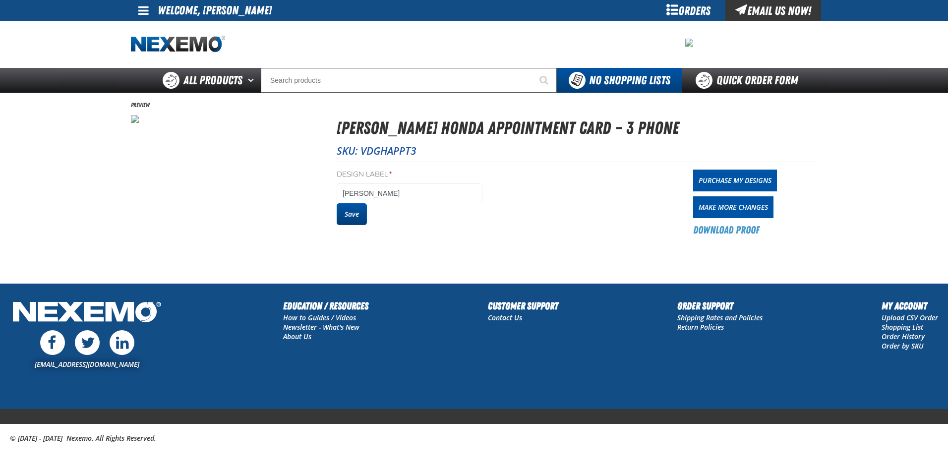
click at [350, 217] on button "Save" at bounding box center [352, 214] width 30 height 22
click at [752, 180] on link "Purchase My Designs" at bounding box center [735, 181] width 84 height 22
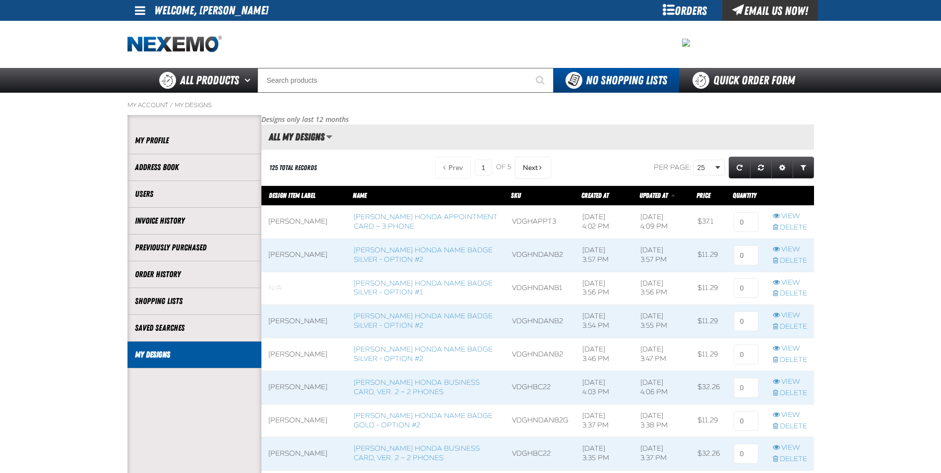
scroll to position [0, 0]
click at [743, 220] on input at bounding box center [745, 222] width 25 height 20
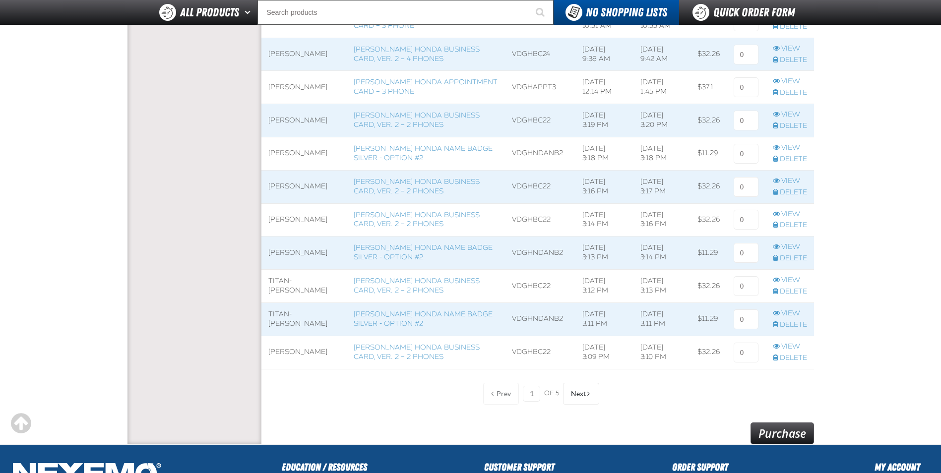
scroll to position [801, 0]
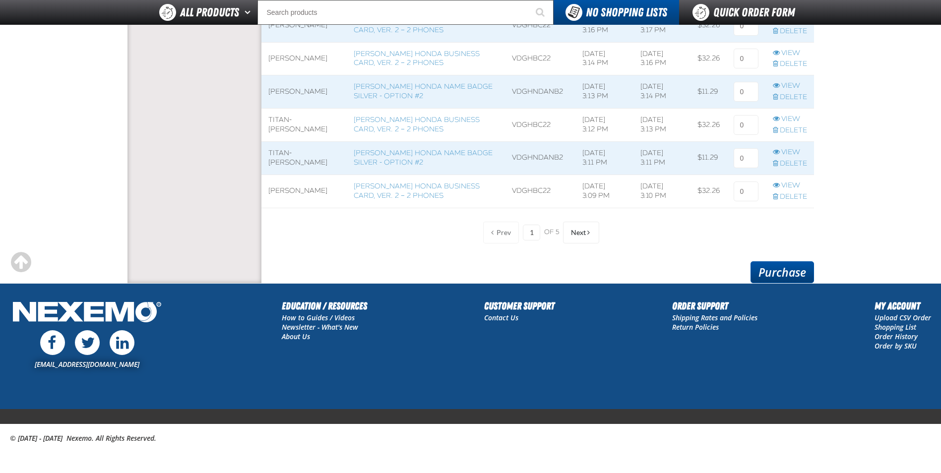
type input "1"
click at [787, 274] on link "Purchase" at bounding box center [781, 272] width 63 height 22
click at [786, 281] on link "Purchase" at bounding box center [781, 272] width 63 height 22
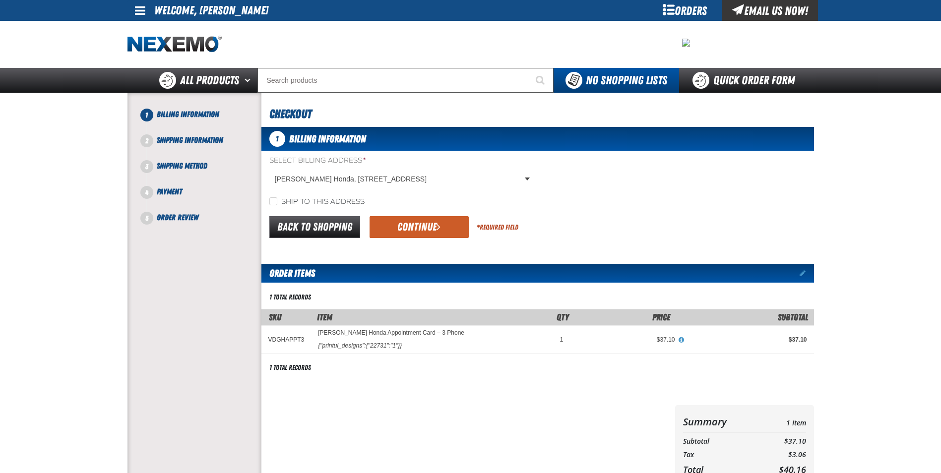
click at [423, 230] on button "Continue" at bounding box center [418, 227] width 99 height 22
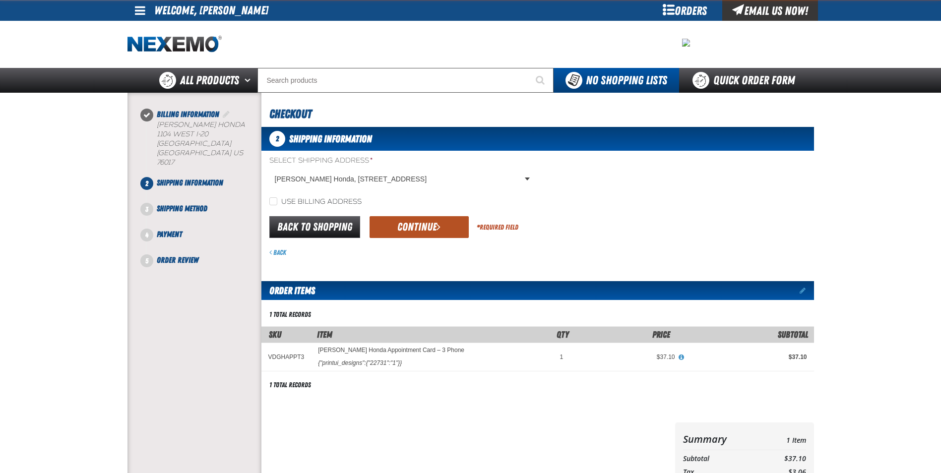
click at [399, 231] on button "Continue" at bounding box center [418, 227] width 99 height 22
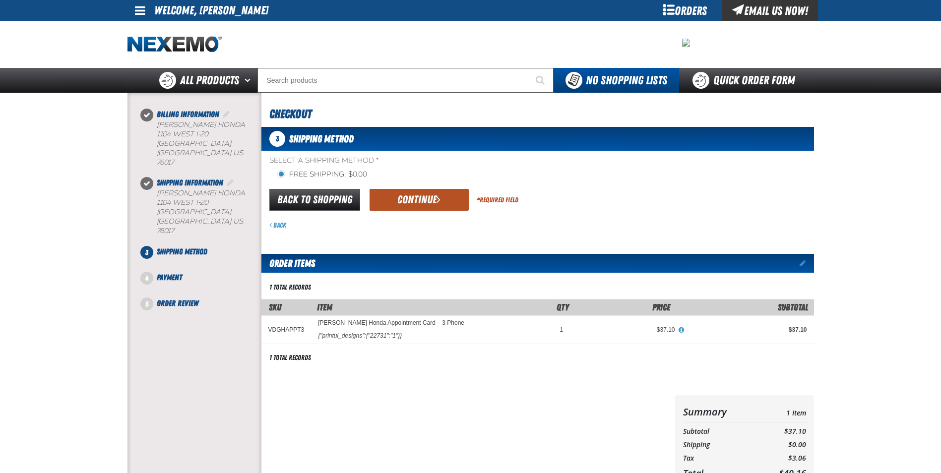
click at [415, 198] on button "Continue" at bounding box center [418, 200] width 99 height 22
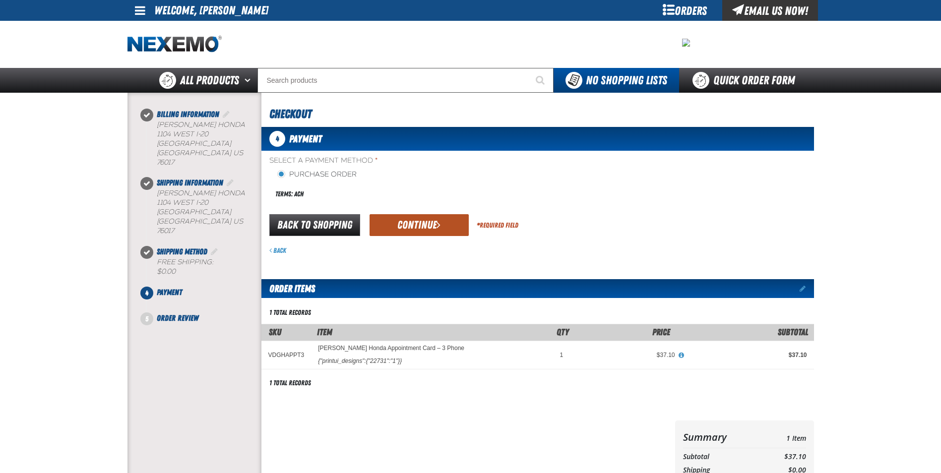
click at [395, 226] on button "Continue" at bounding box center [418, 225] width 99 height 22
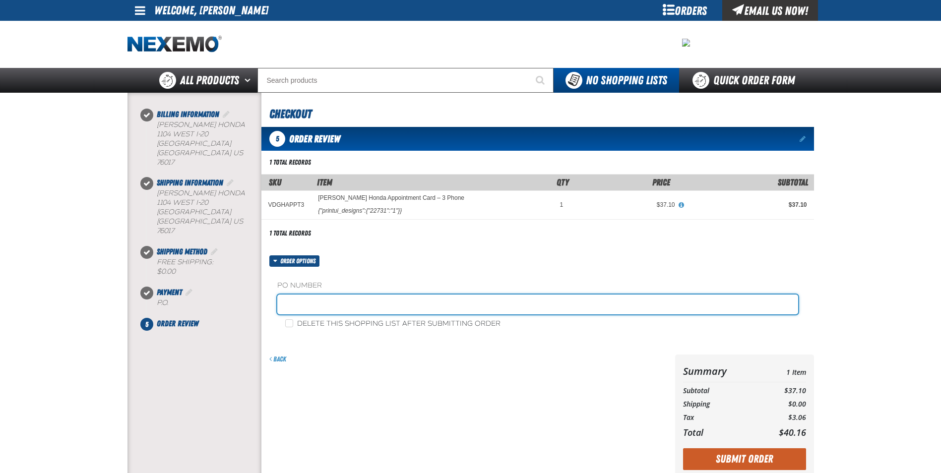
click at [306, 307] on input "text" at bounding box center [537, 305] width 521 height 20
type input "RICKY SANDOVAL SERVICE"
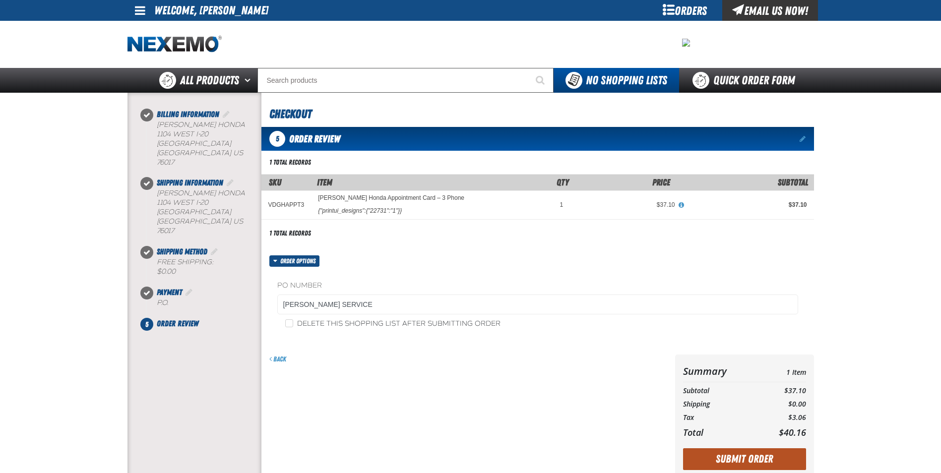
click at [750, 460] on button "Submit Order" at bounding box center [744, 459] width 123 height 22
